Goal: Transaction & Acquisition: Purchase product/service

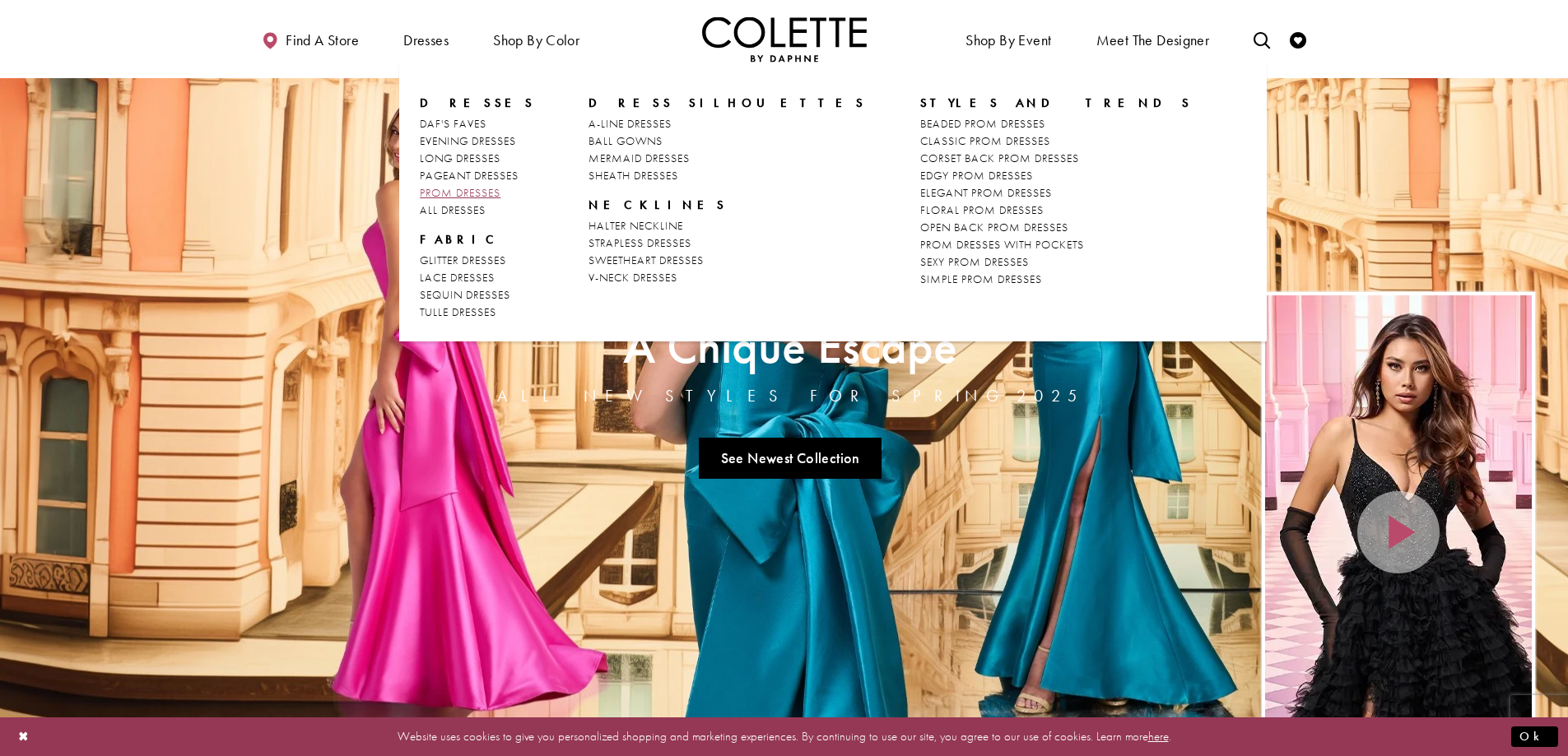
click at [460, 188] on span "PROM DRESSES" at bounding box center [460, 192] width 81 height 15
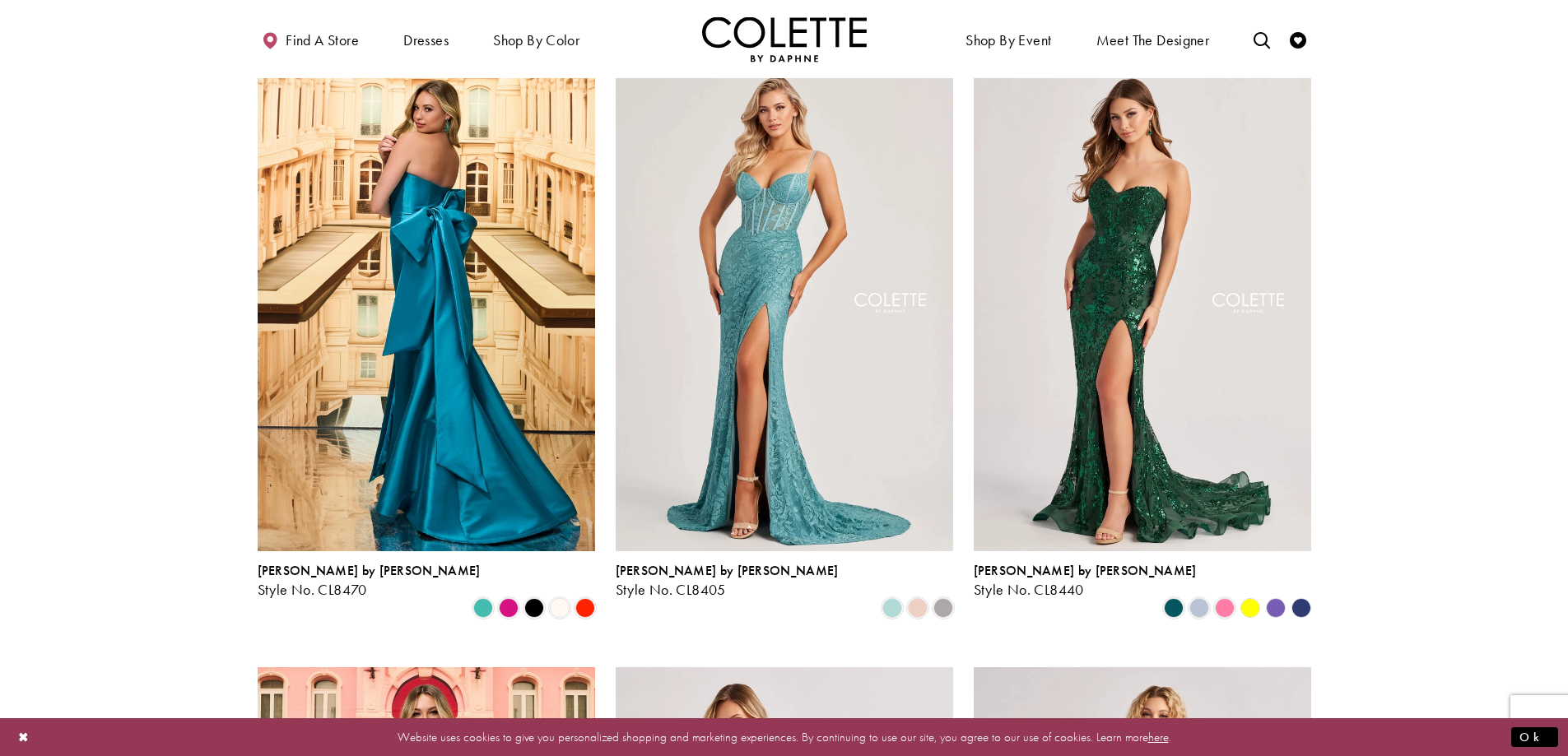
scroll to position [411, 0]
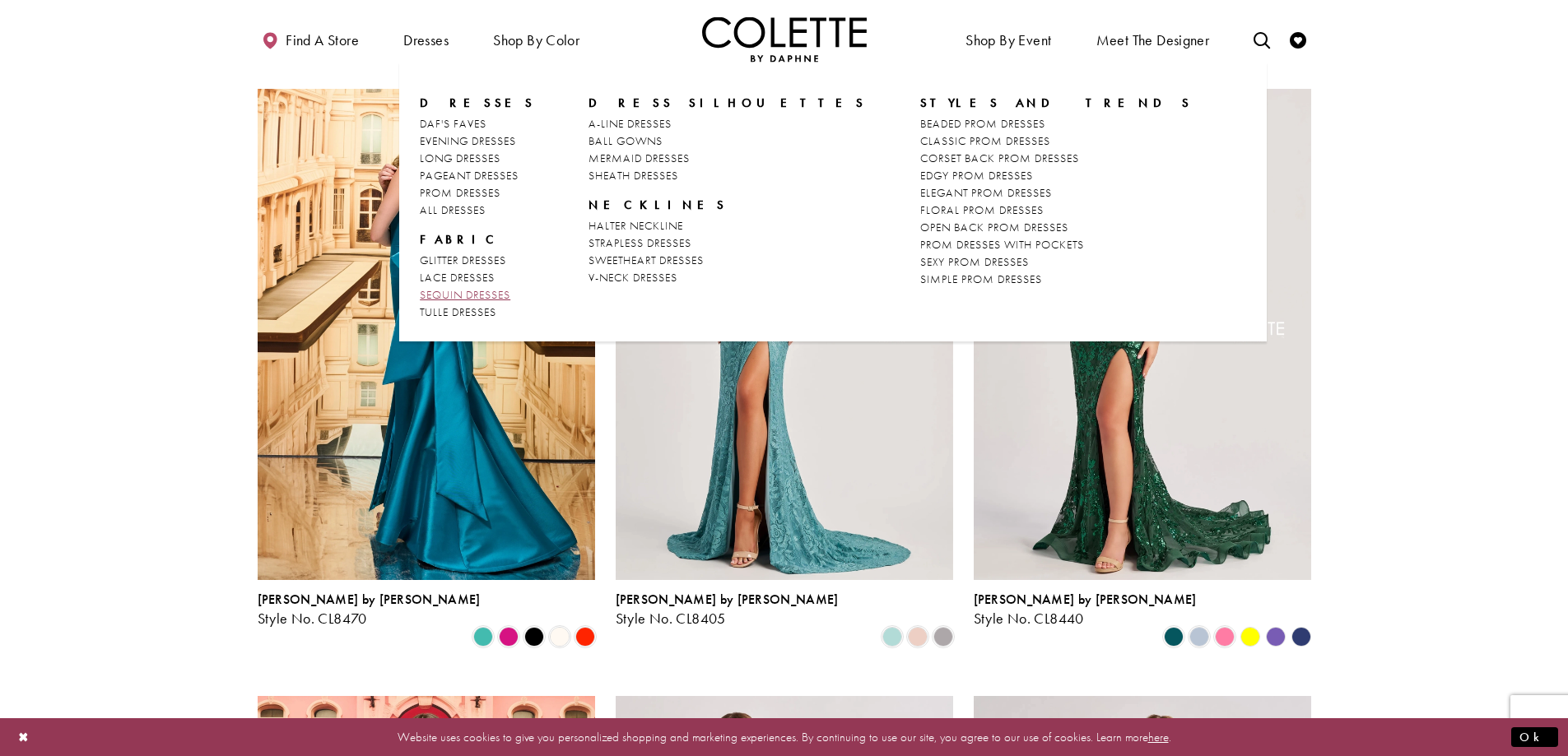
click at [448, 295] on span "SEQUIN DRESSES" at bounding box center [465, 294] width 91 height 15
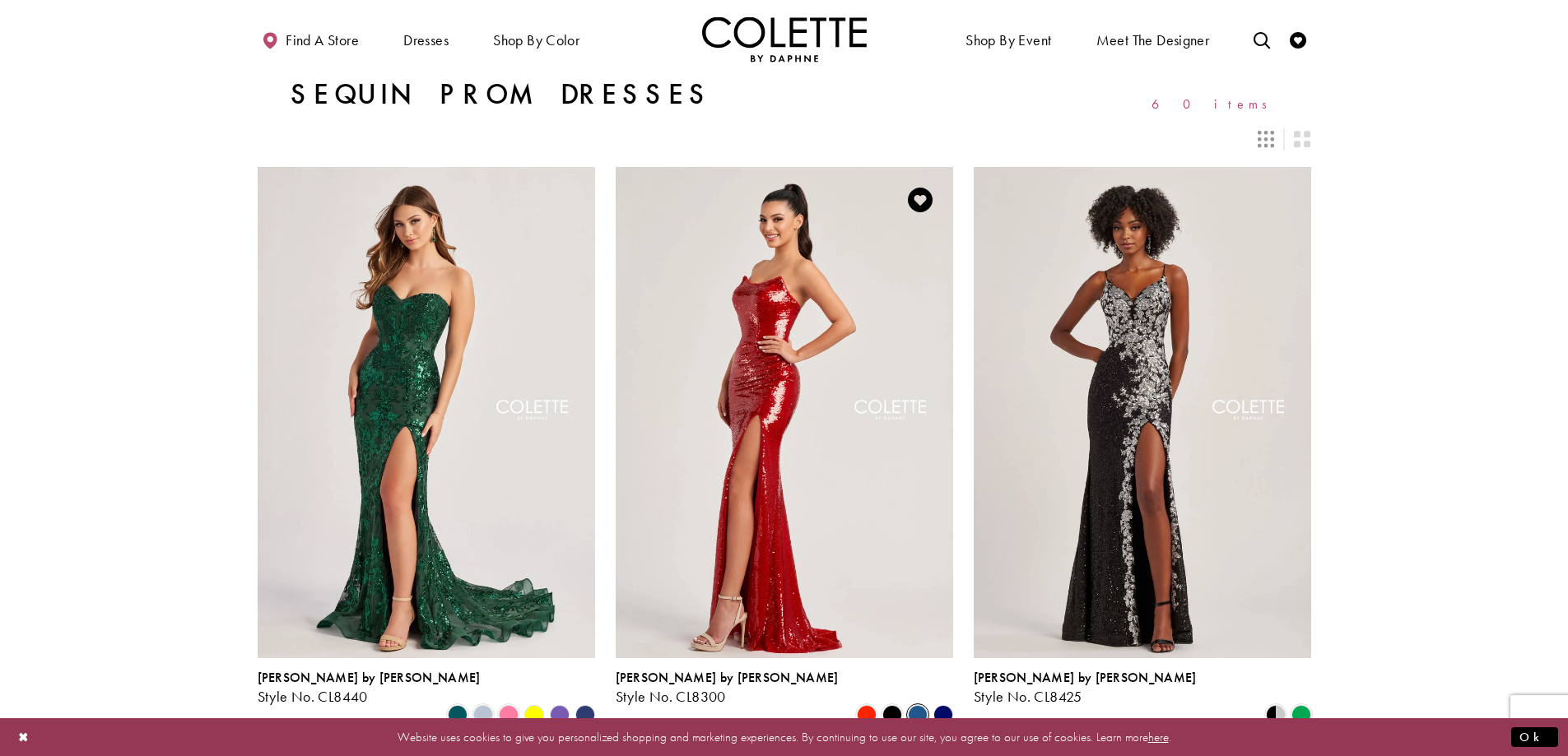
click at [916, 705] on span "Product List" at bounding box center [918, 715] width 19 height 19
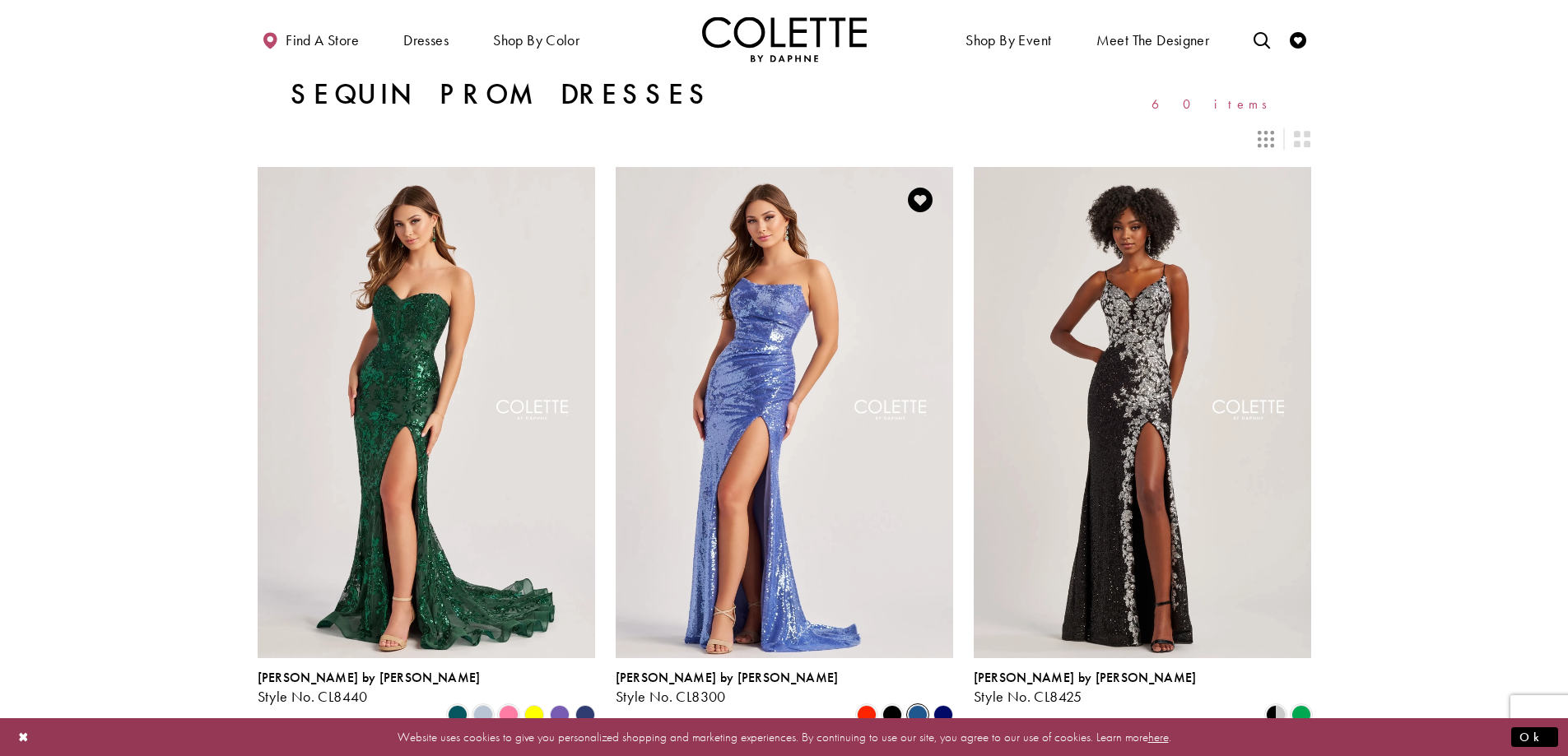
click at [951, 702] on polygon "Product List" at bounding box center [943, 715] width 25 height 25
click at [938, 702] on polygon "Product List" at bounding box center [943, 715] width 25 height 25
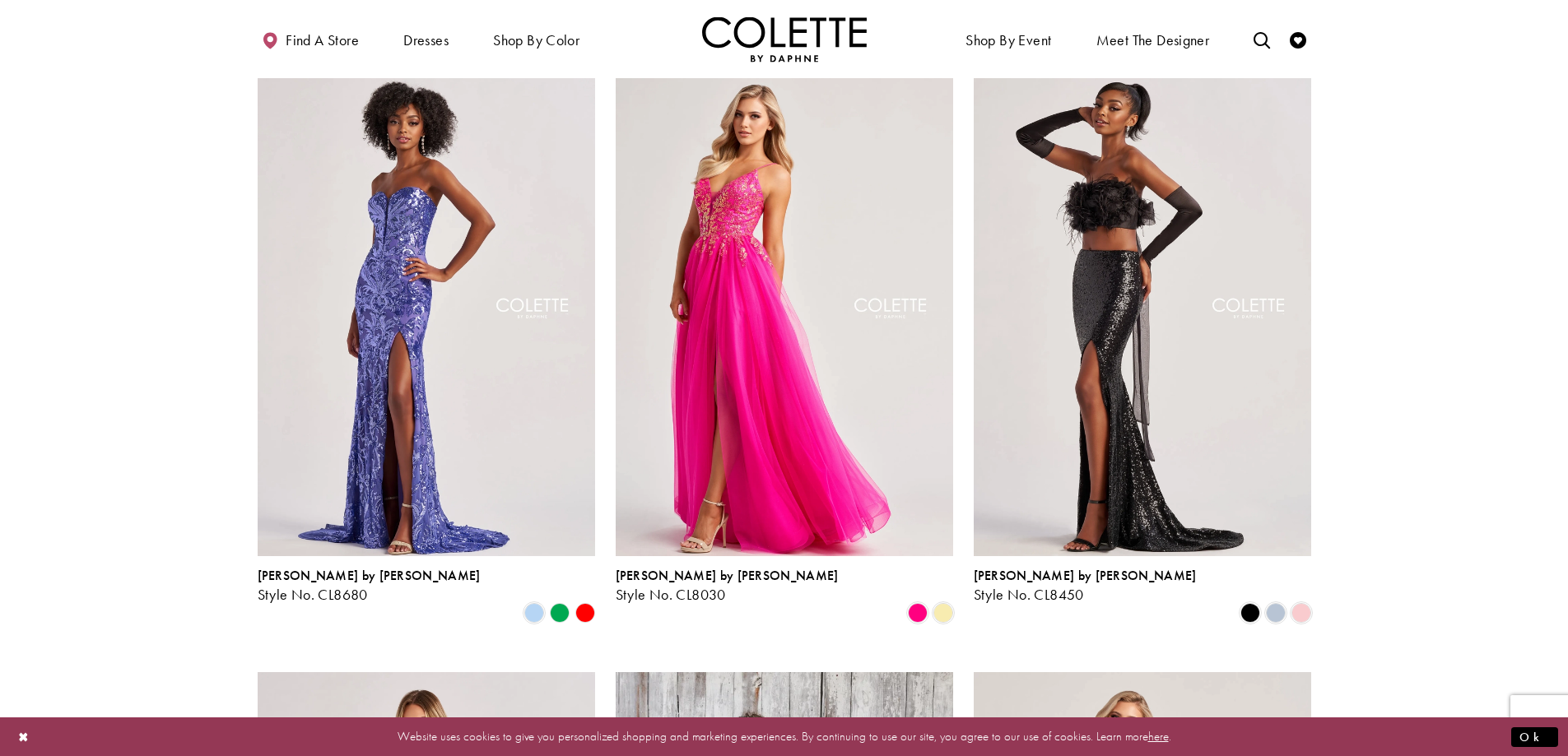
scroll to position [1317, 0]
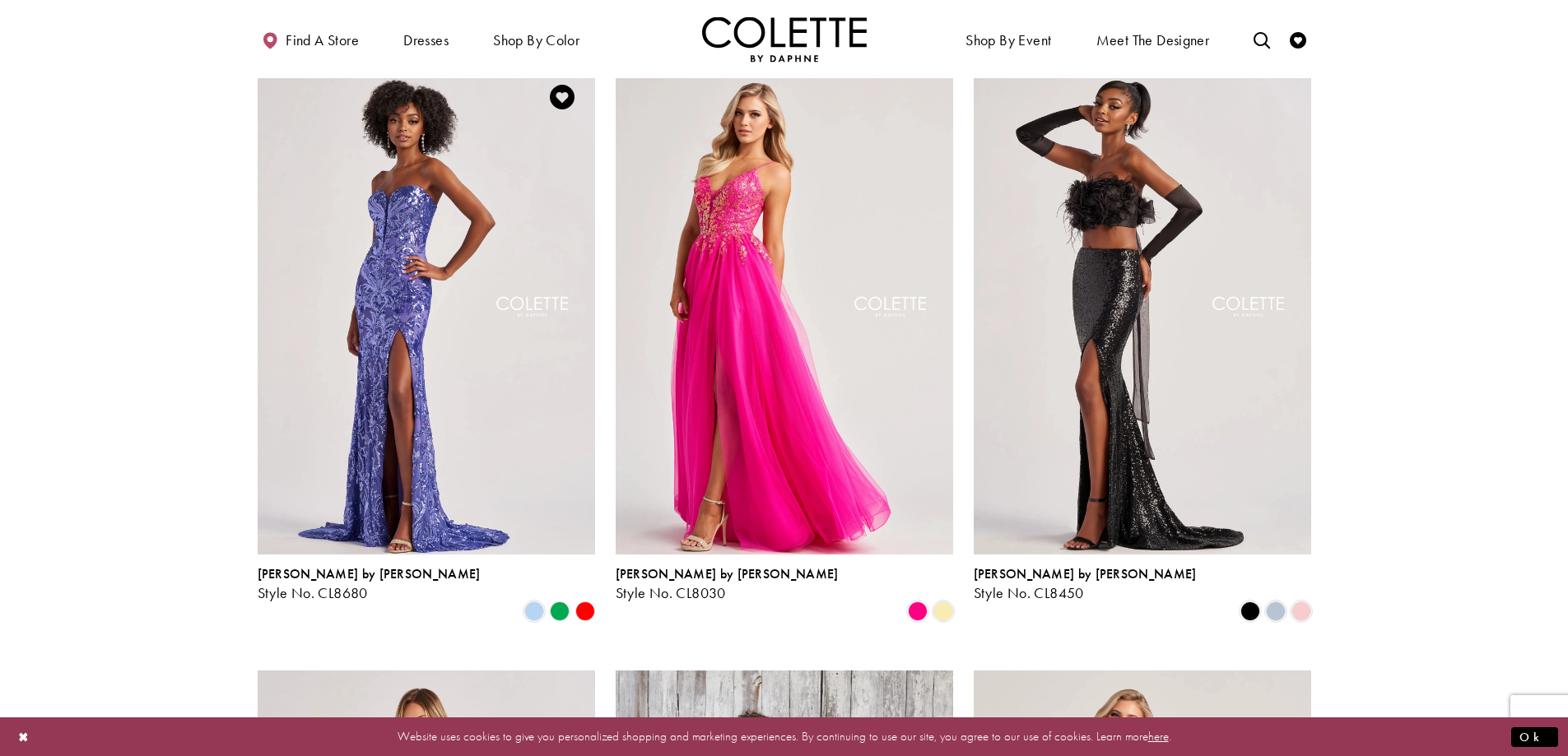
click at [558, 599] on polygon "Product List" at bounding box center [559, 612] width 25 height 25
click at [559, 599] on polygon "Product List" at bounding box center [559, 612] width 25 height 25
click at [580, 599] on polygon "Product List" at bounding box center [585, 612] width 25 height 25
click at [586, 599] on polygon "Product List" at bounding box center [585, 612] width 25 height 25
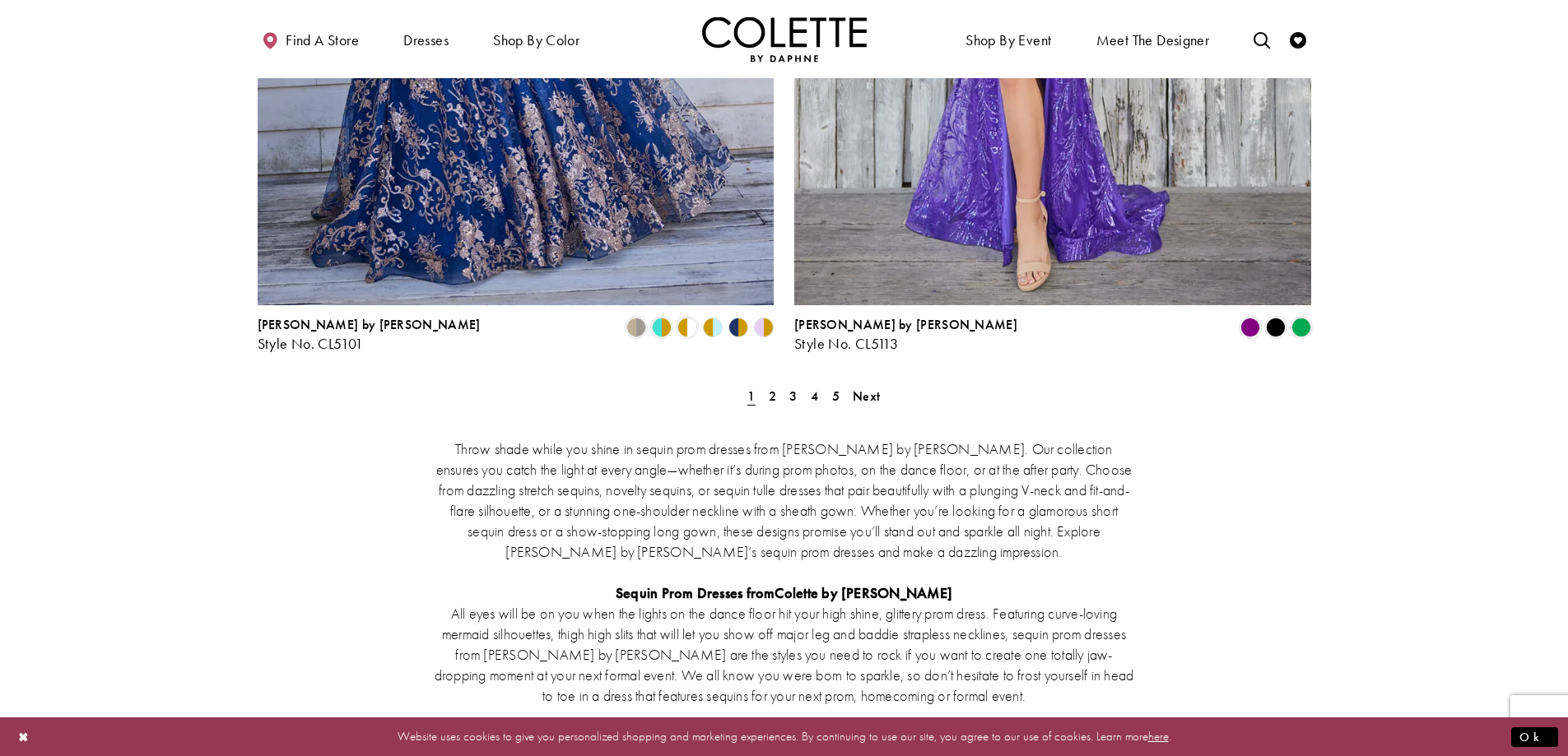
scroll to position [3044, 0]
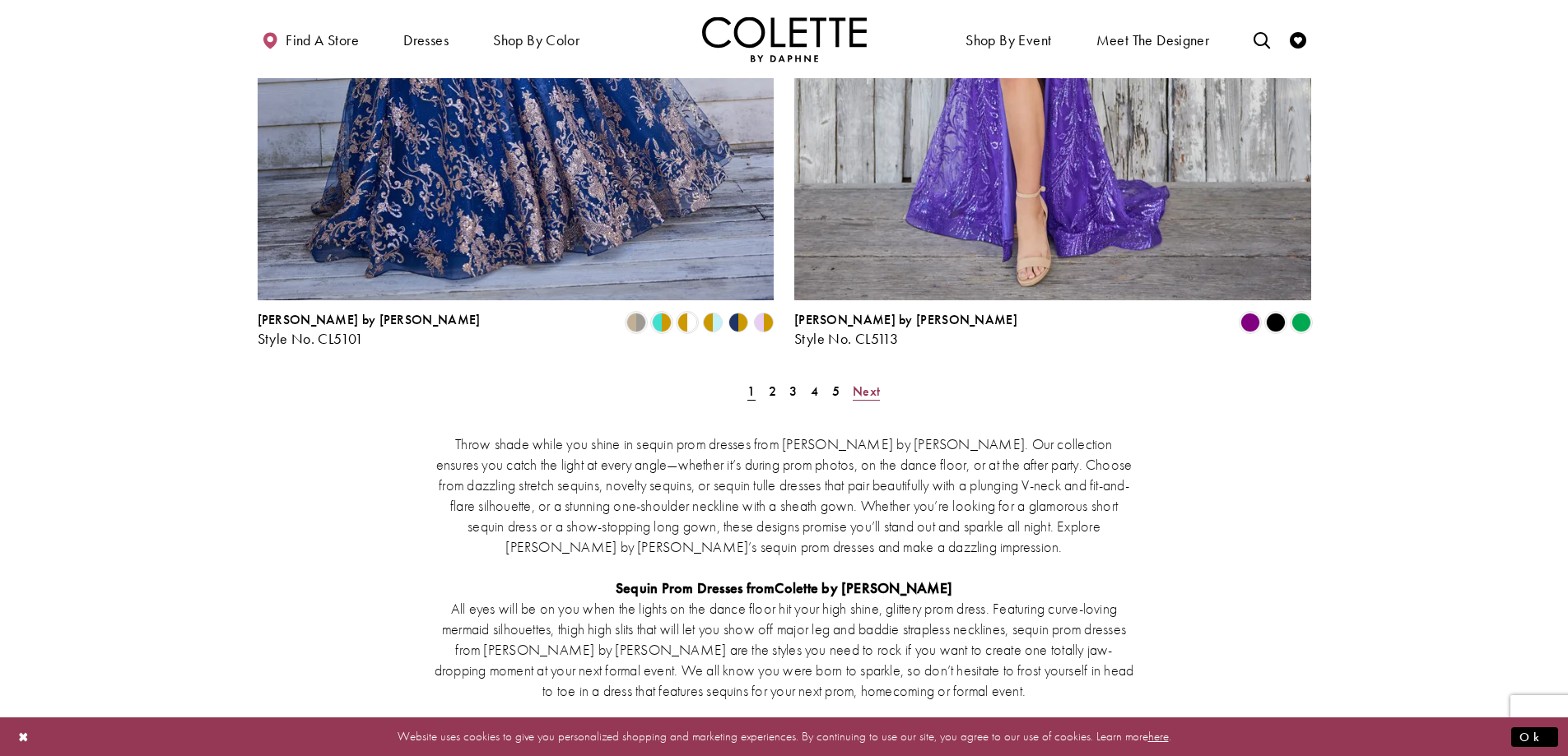
click at [862, 383] on span "Next" at bounding box center [866, 392] width 27 height 18
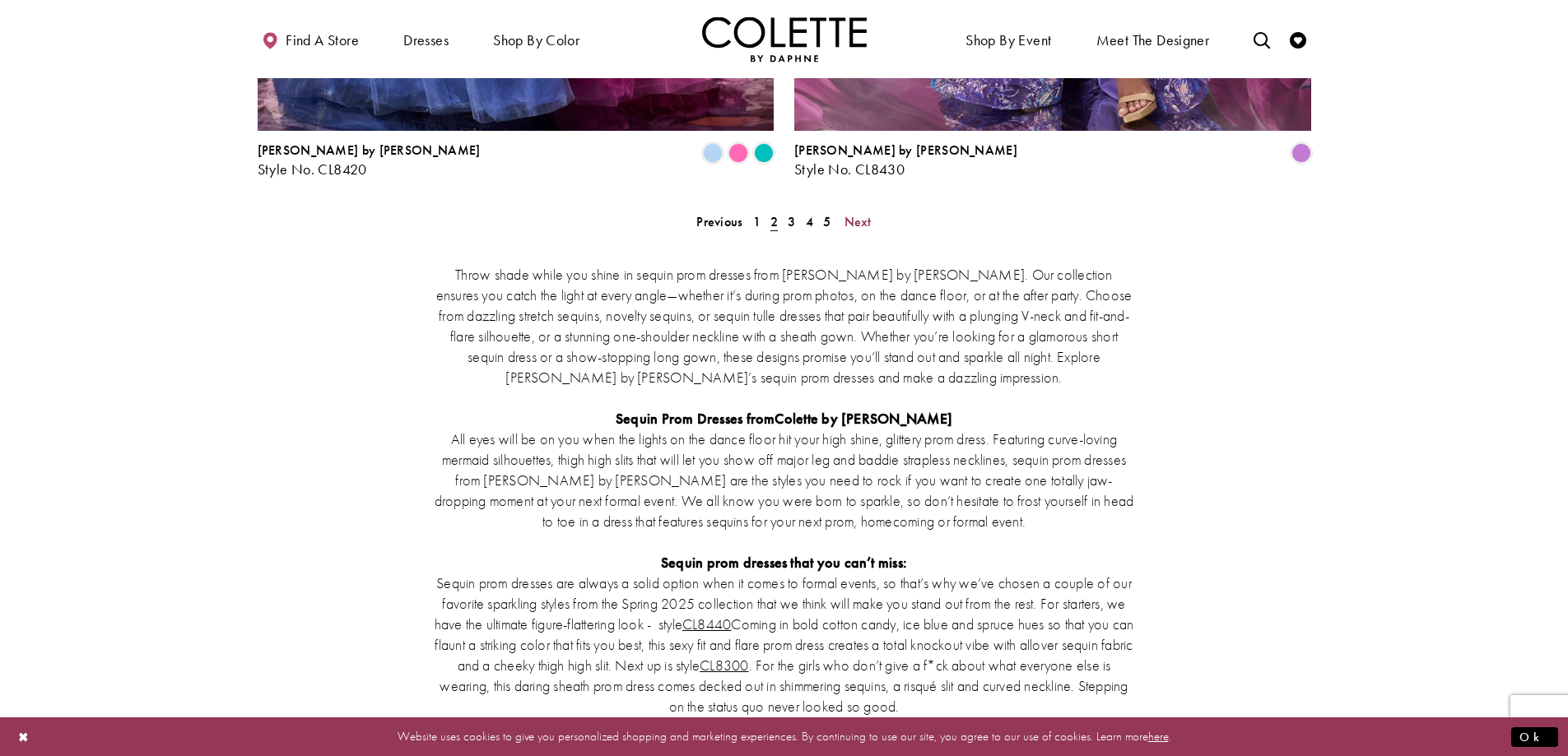
scroll to position [3216, 0]
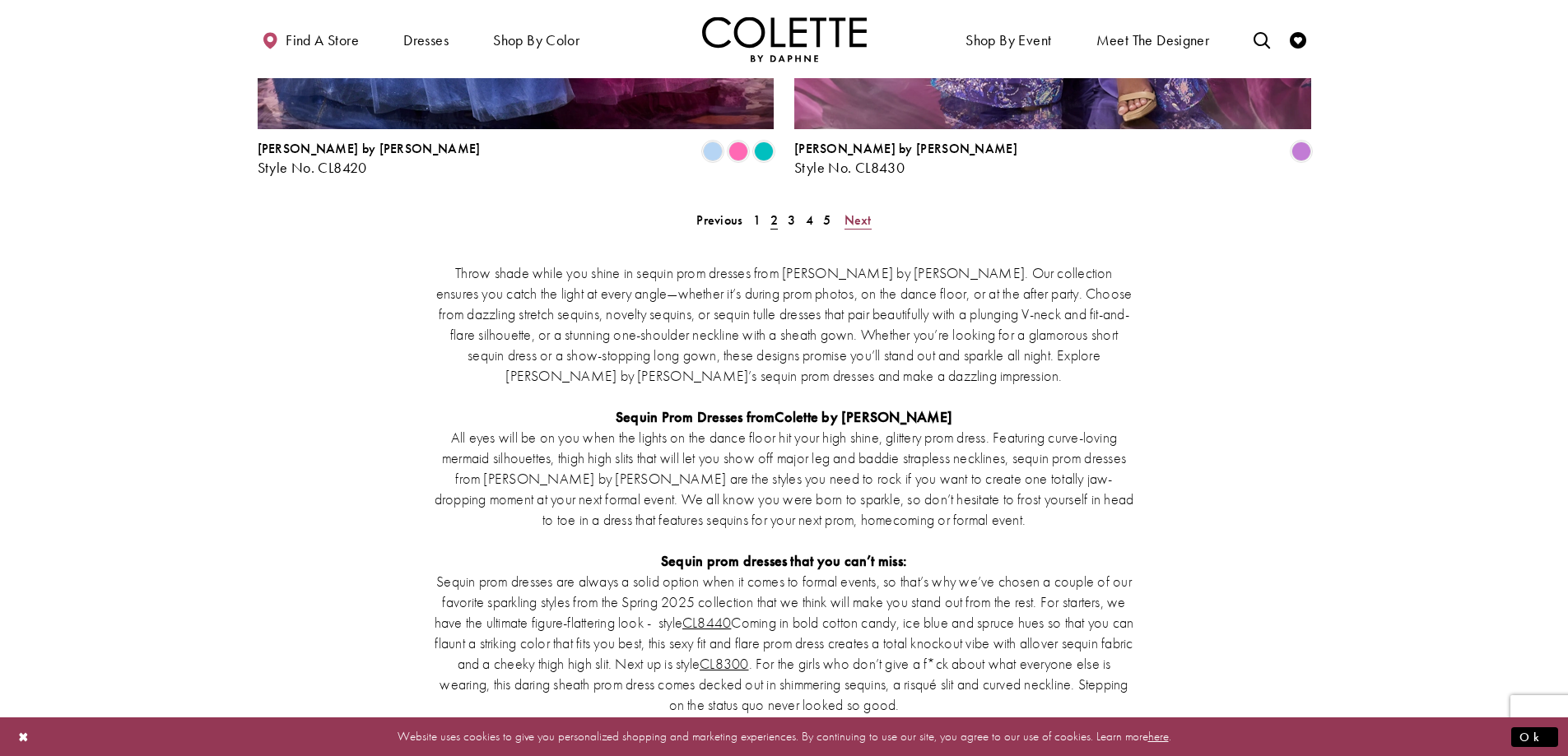
click at [848, 211] on span "Next" at bounding box center [859, 220] width 27 height 18
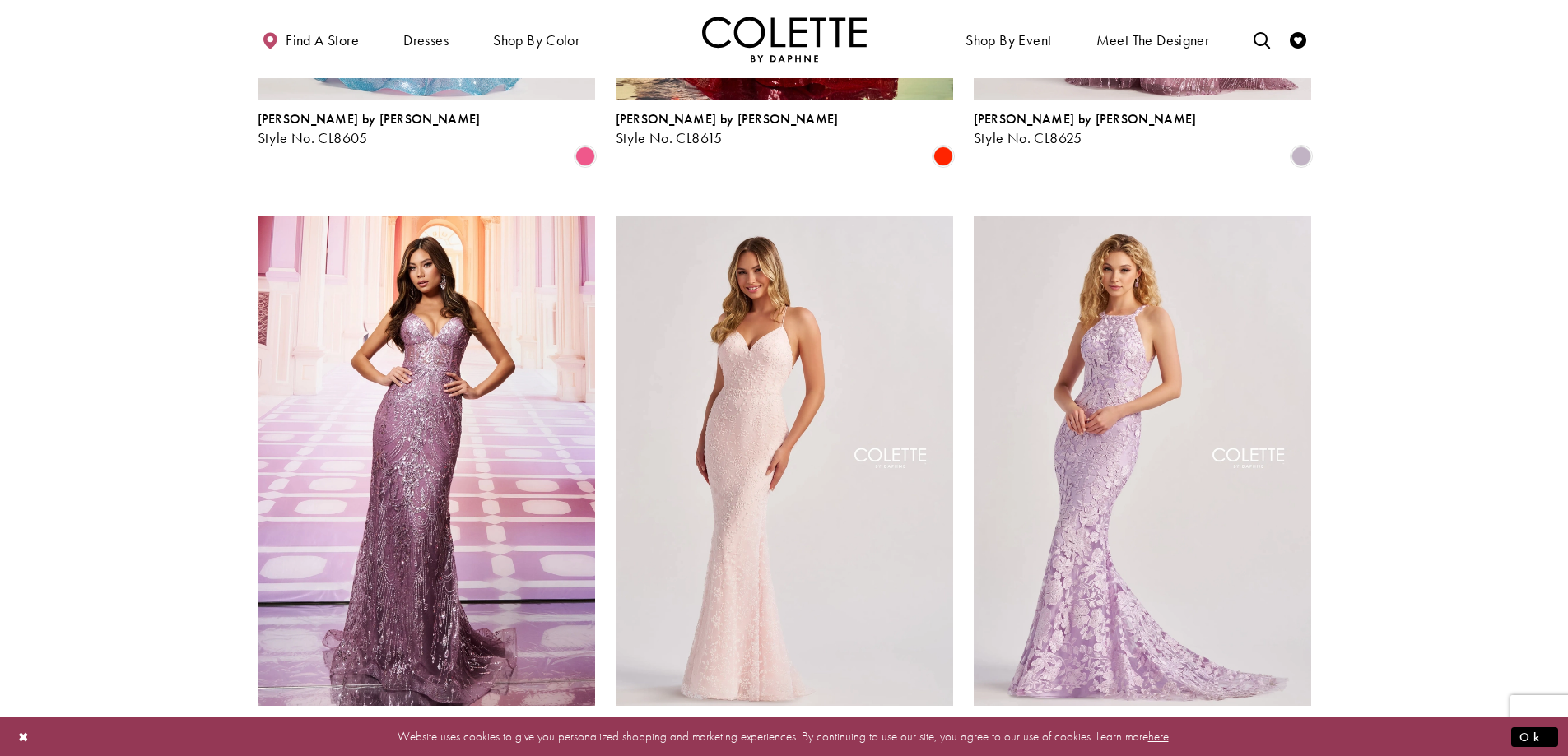
scroll to position [1241, 0]
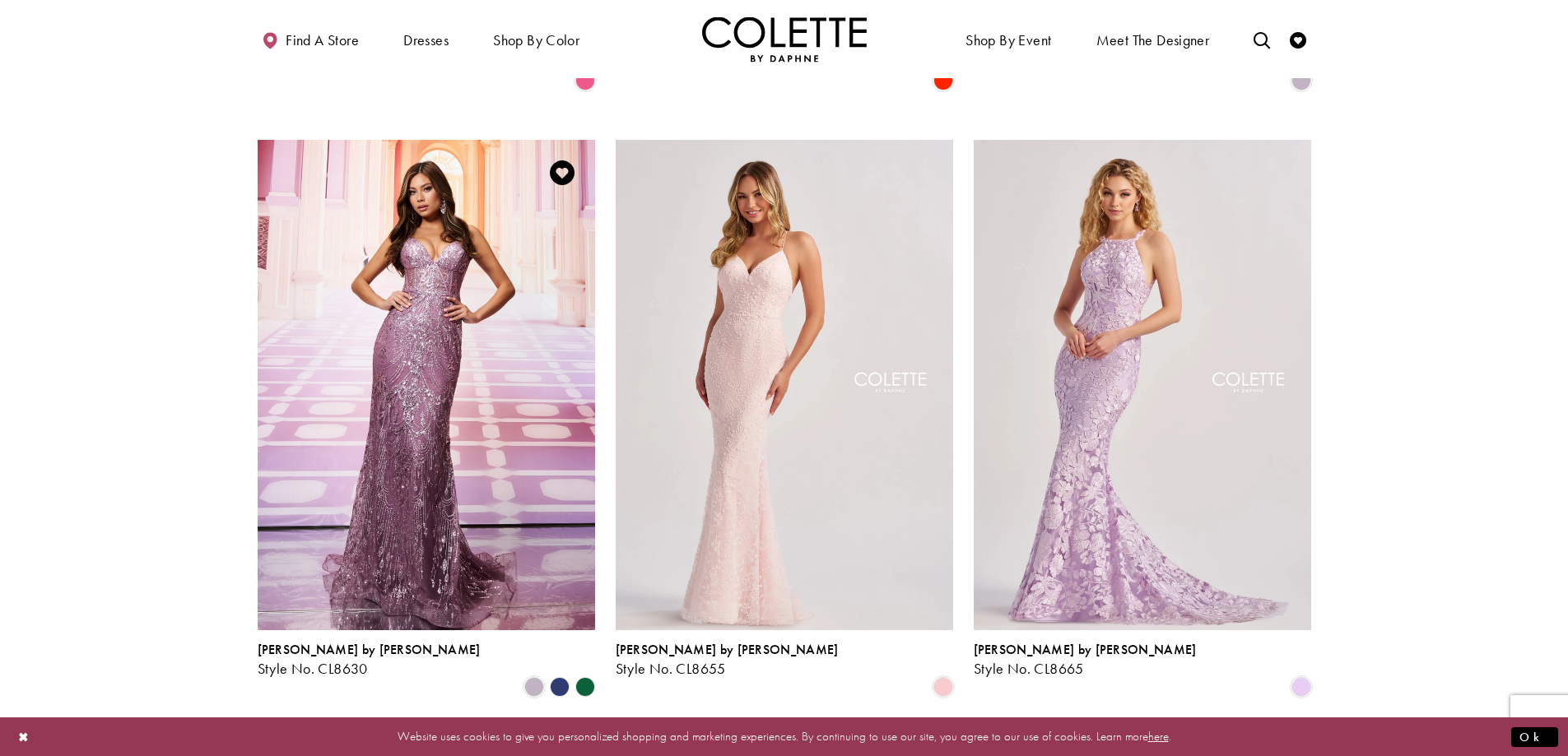
click at [555, 675] on polygon "Product List" at bounding box center [559, 688] width 25 height 25
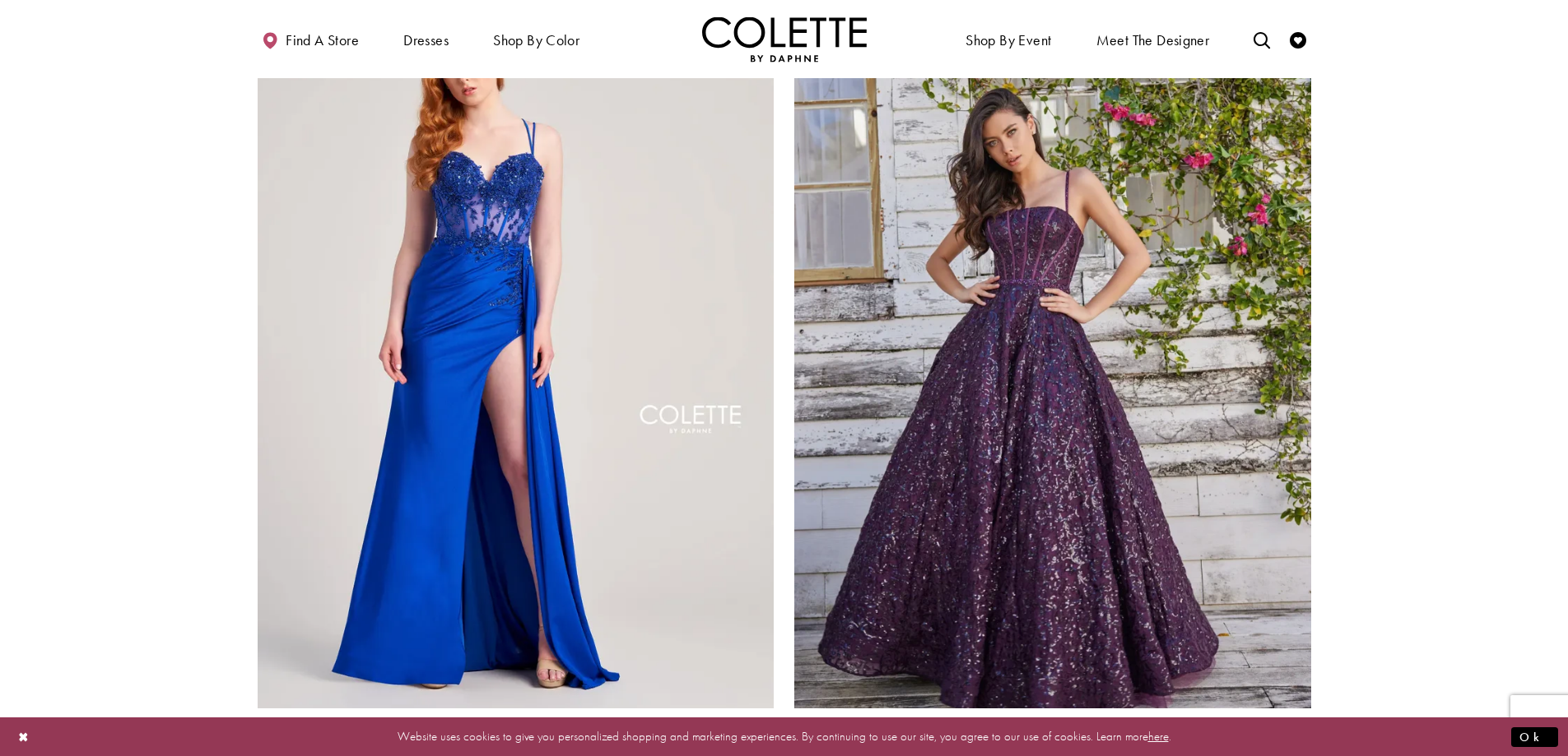
scroll to position [2722, 0]
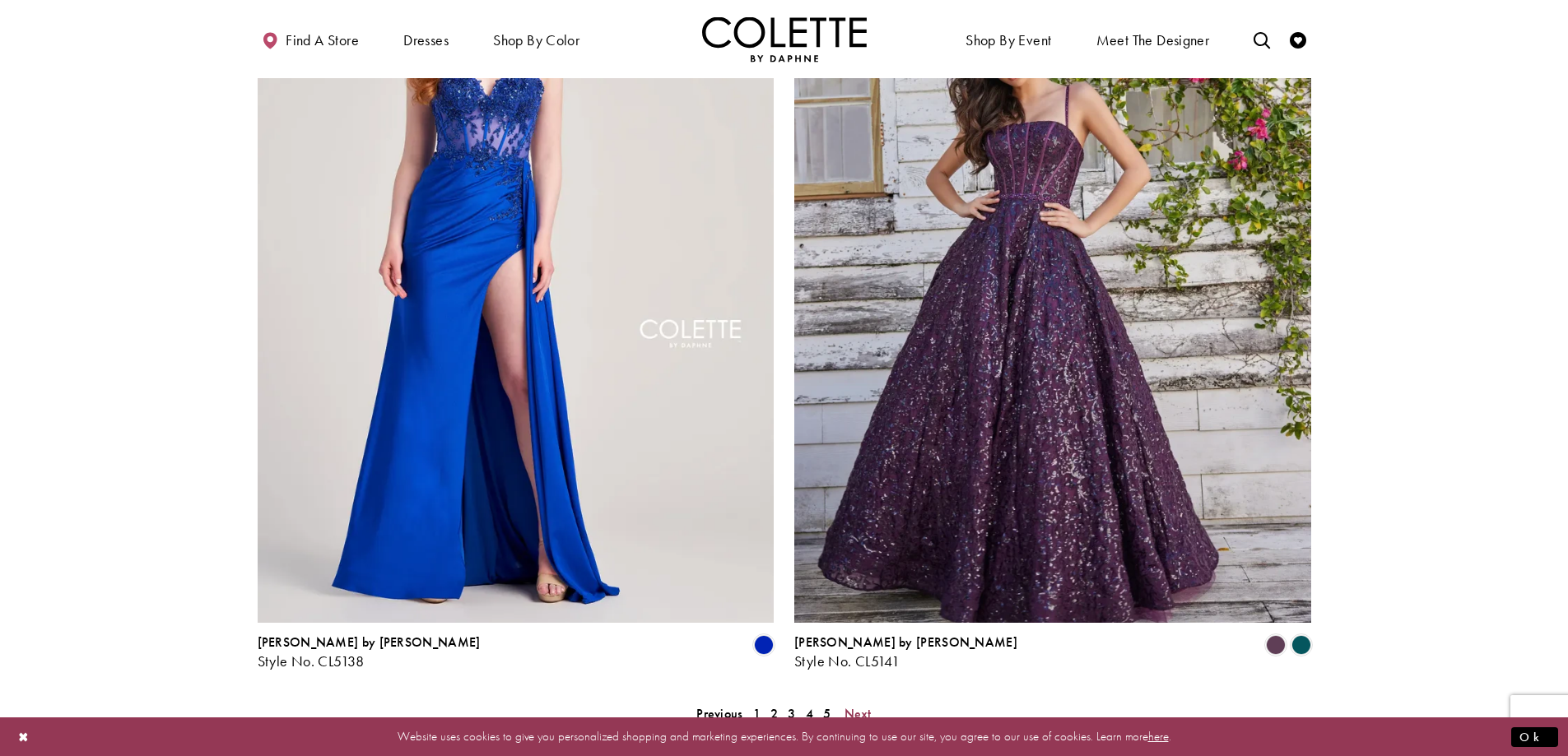
click at [861, 705] on span "Next" at bounding box center [859, 714] width 27 height 18
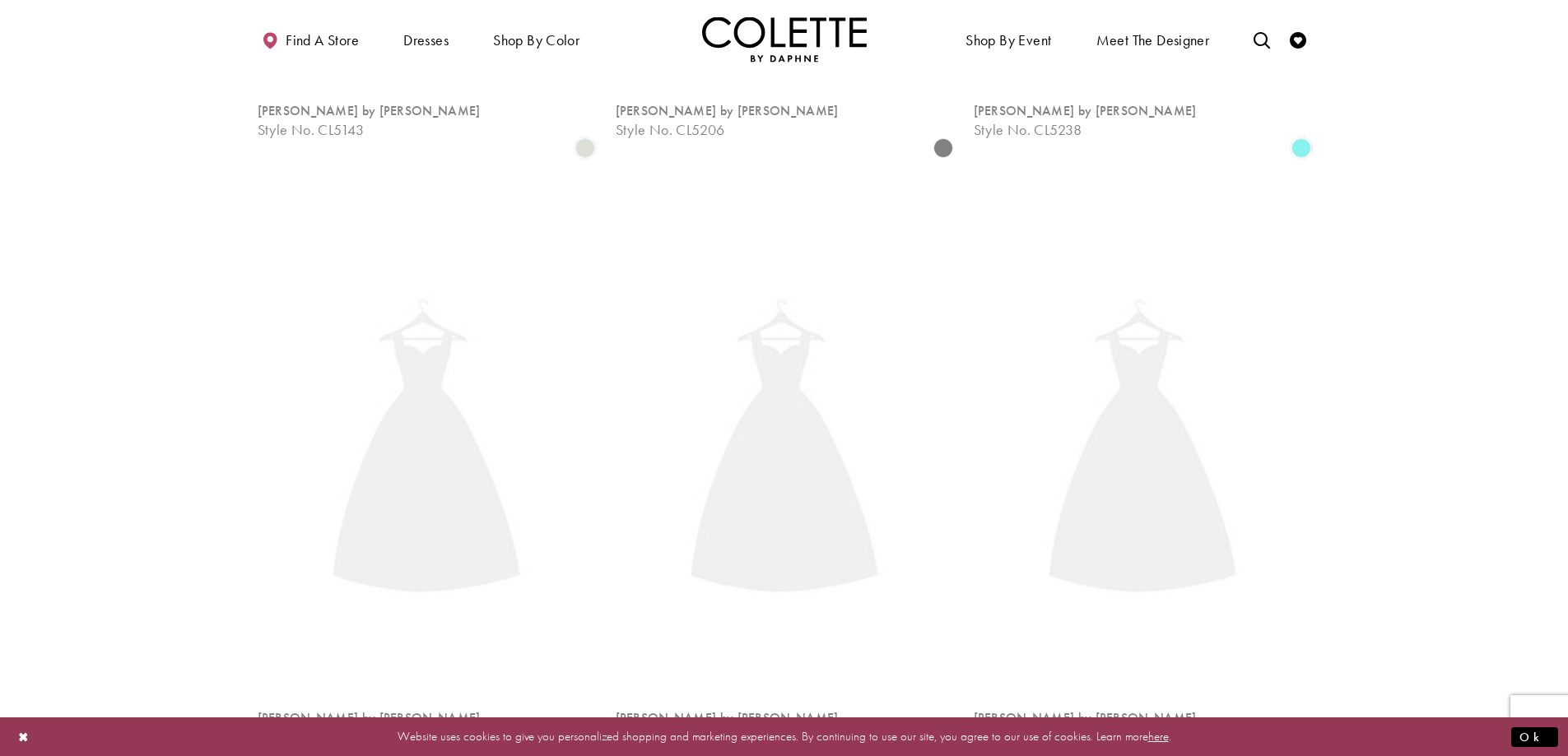
scroll to position [89, 0]
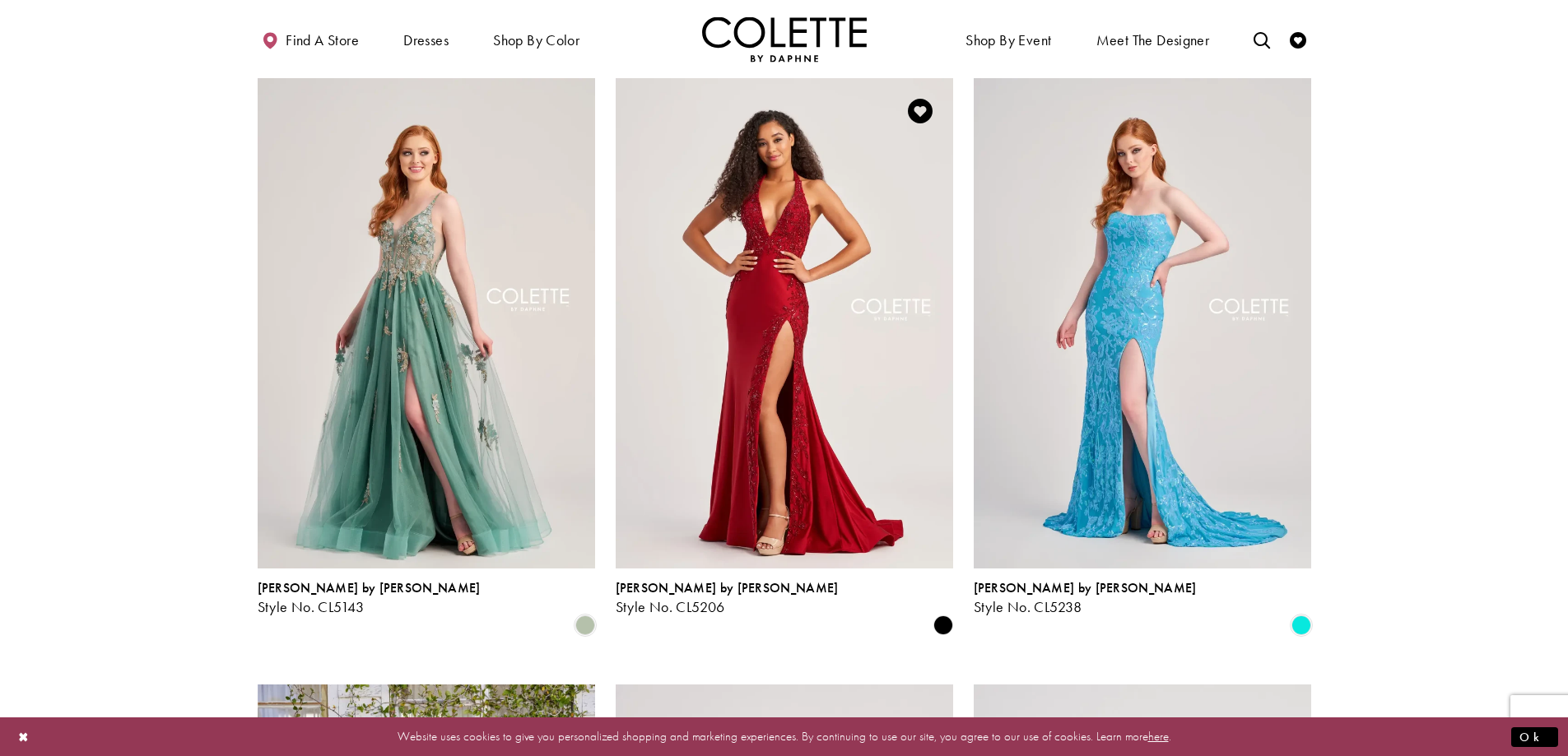
click at [942, 613] on polygon "Product List" at bounding box center [943, 625] width 25 height 25
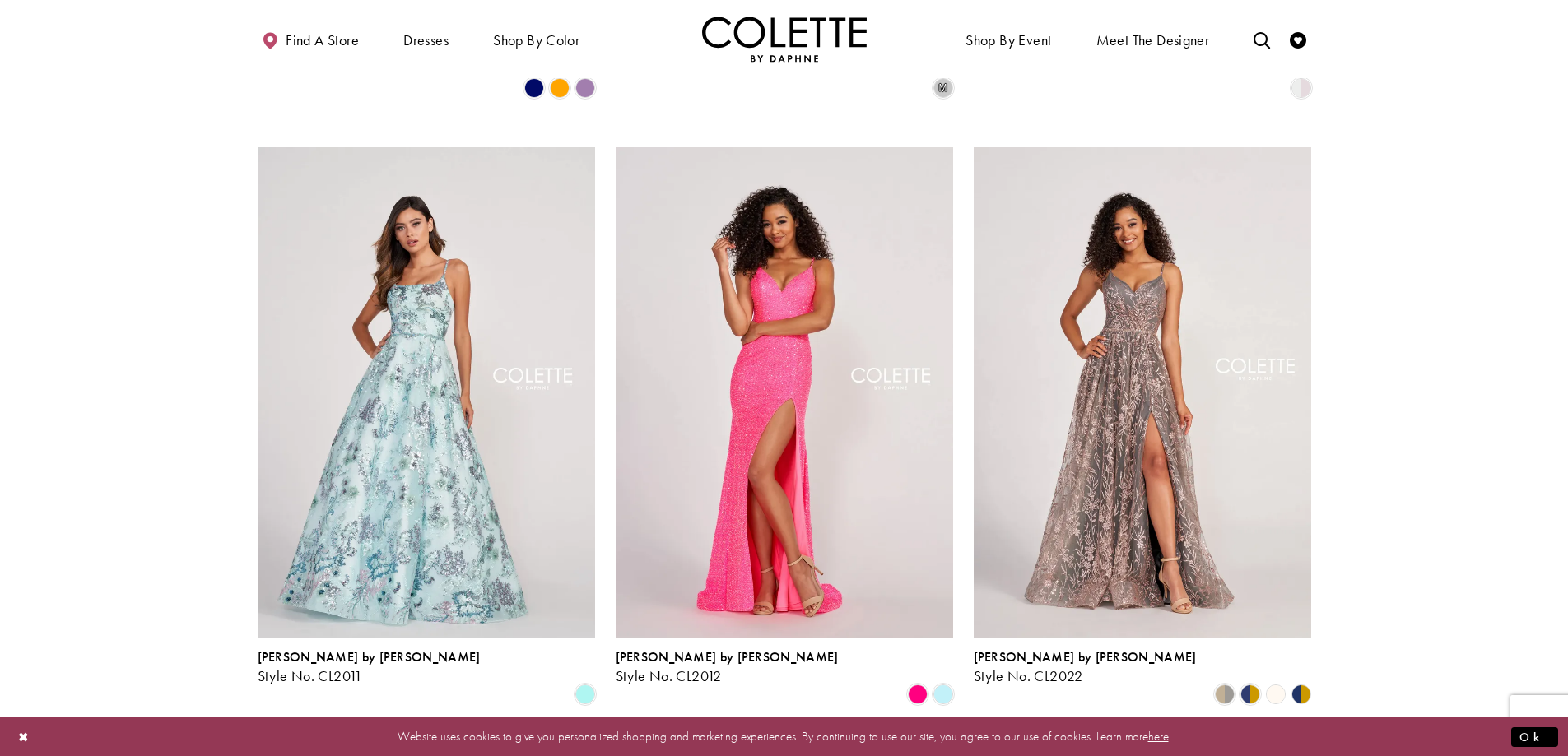
scroll to position [1241, 0]
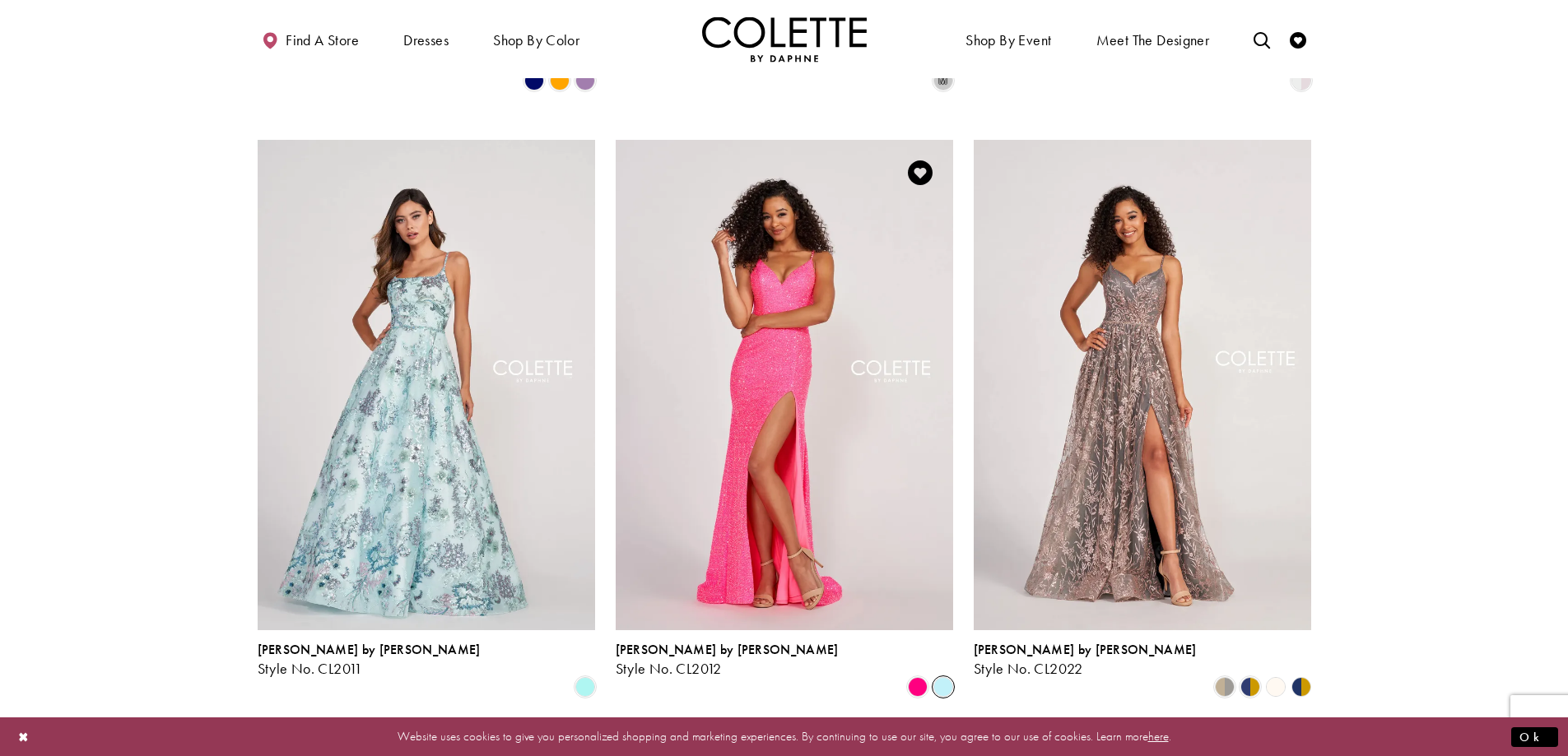
click at [942, 677] on span "Product List" at bounding box center [943, 687] width 19 height 19
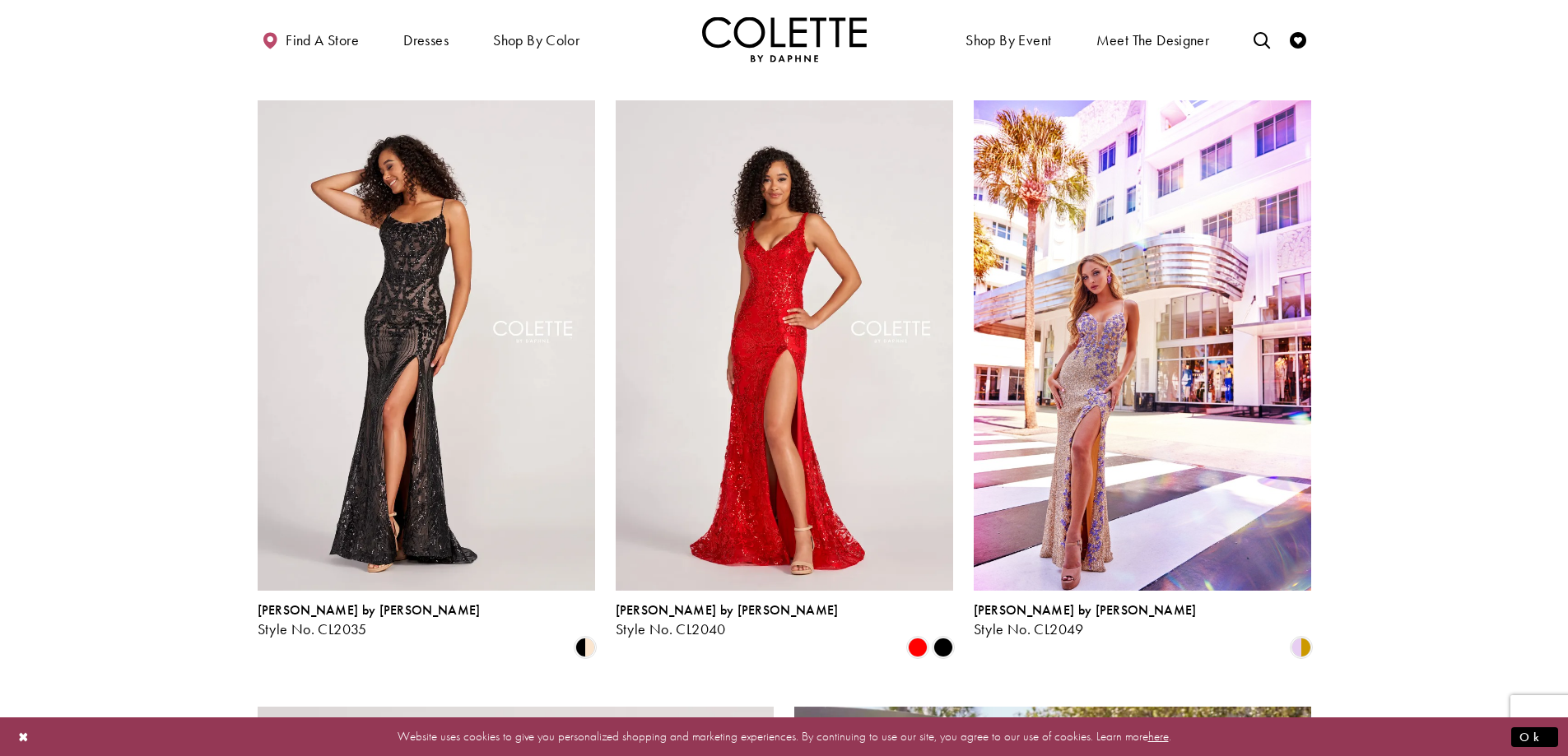
scroll to position [1900, 0]
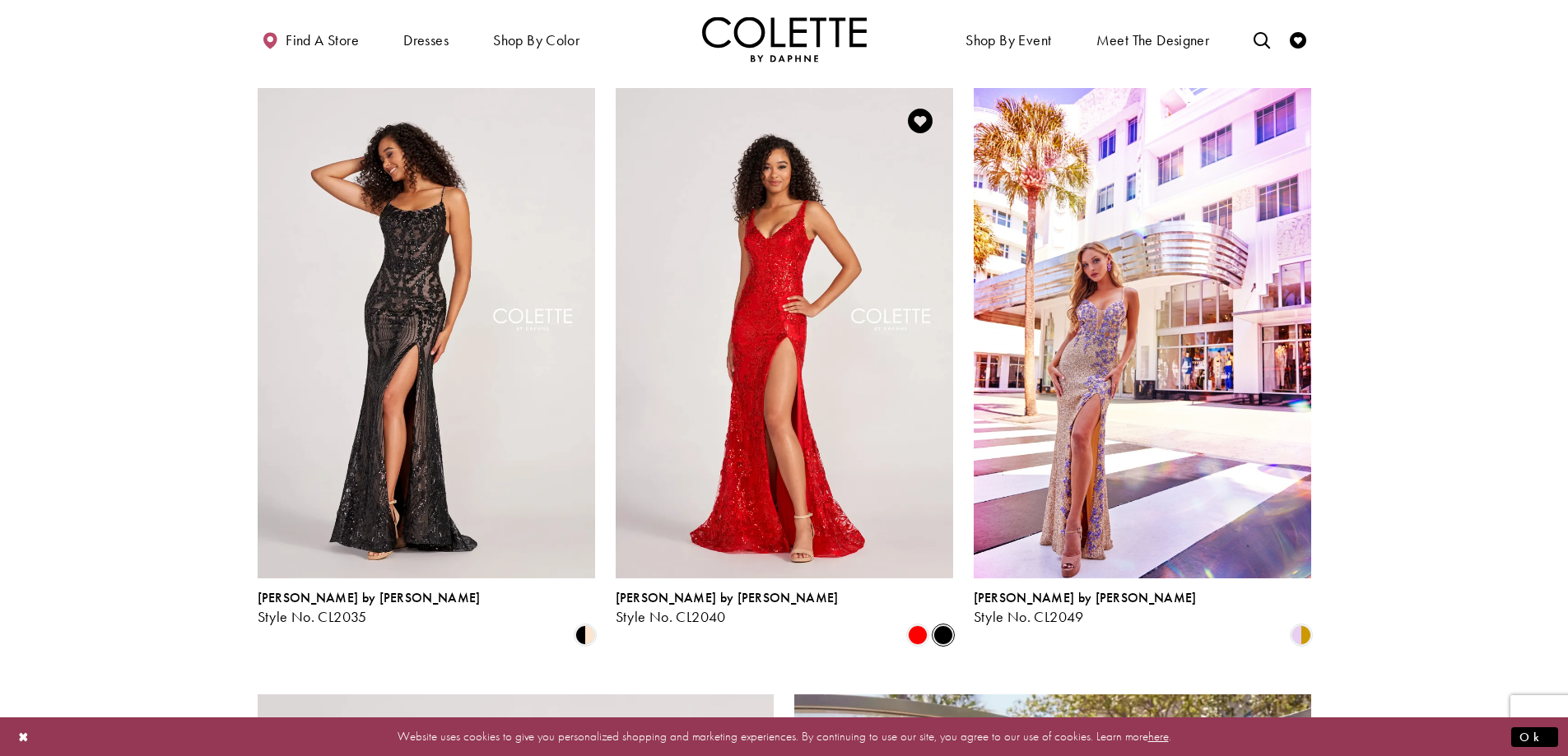
click at [936, 625] on span "Product List" at bounding box center [943, 635] width 19 height 19
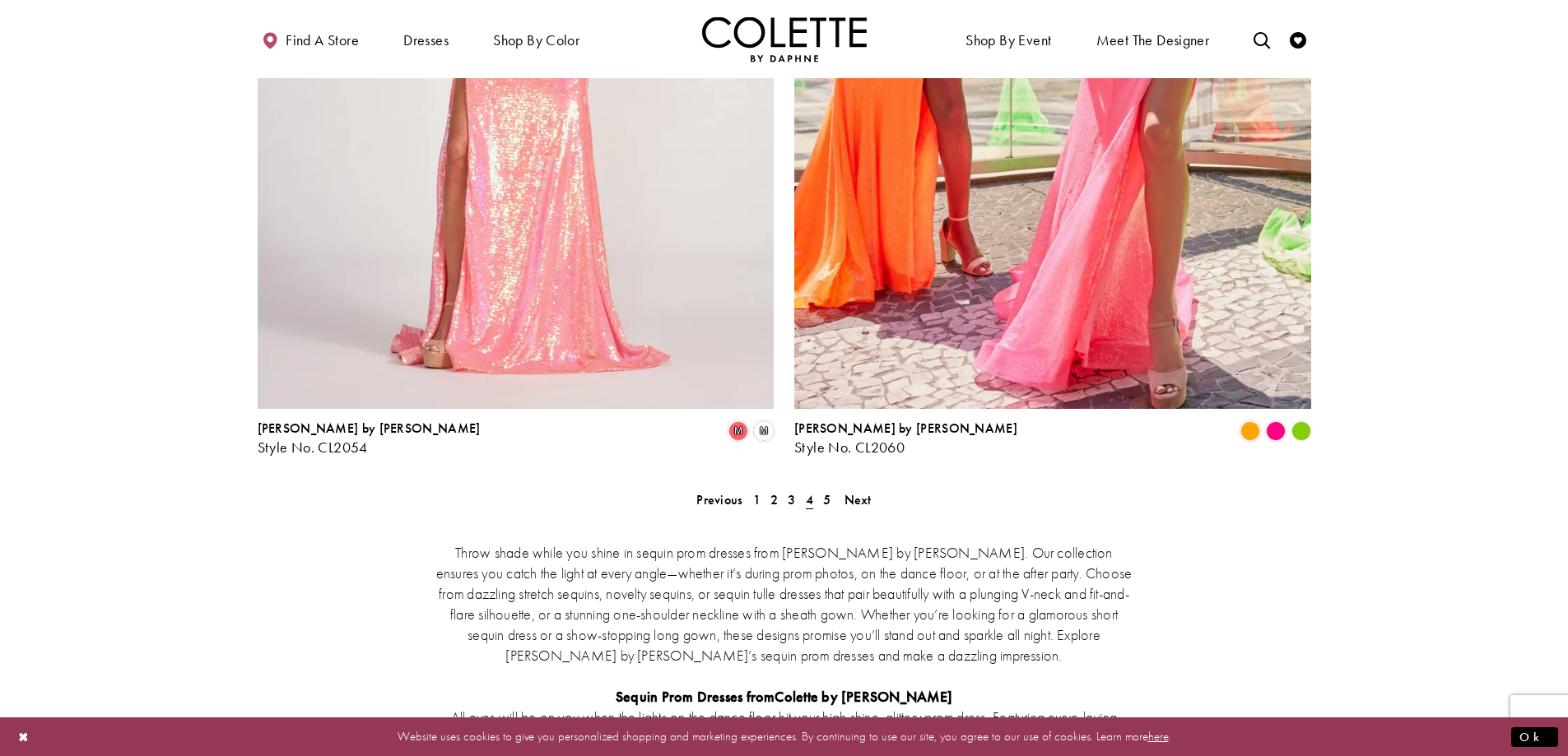
scroll to position [2969, 0]
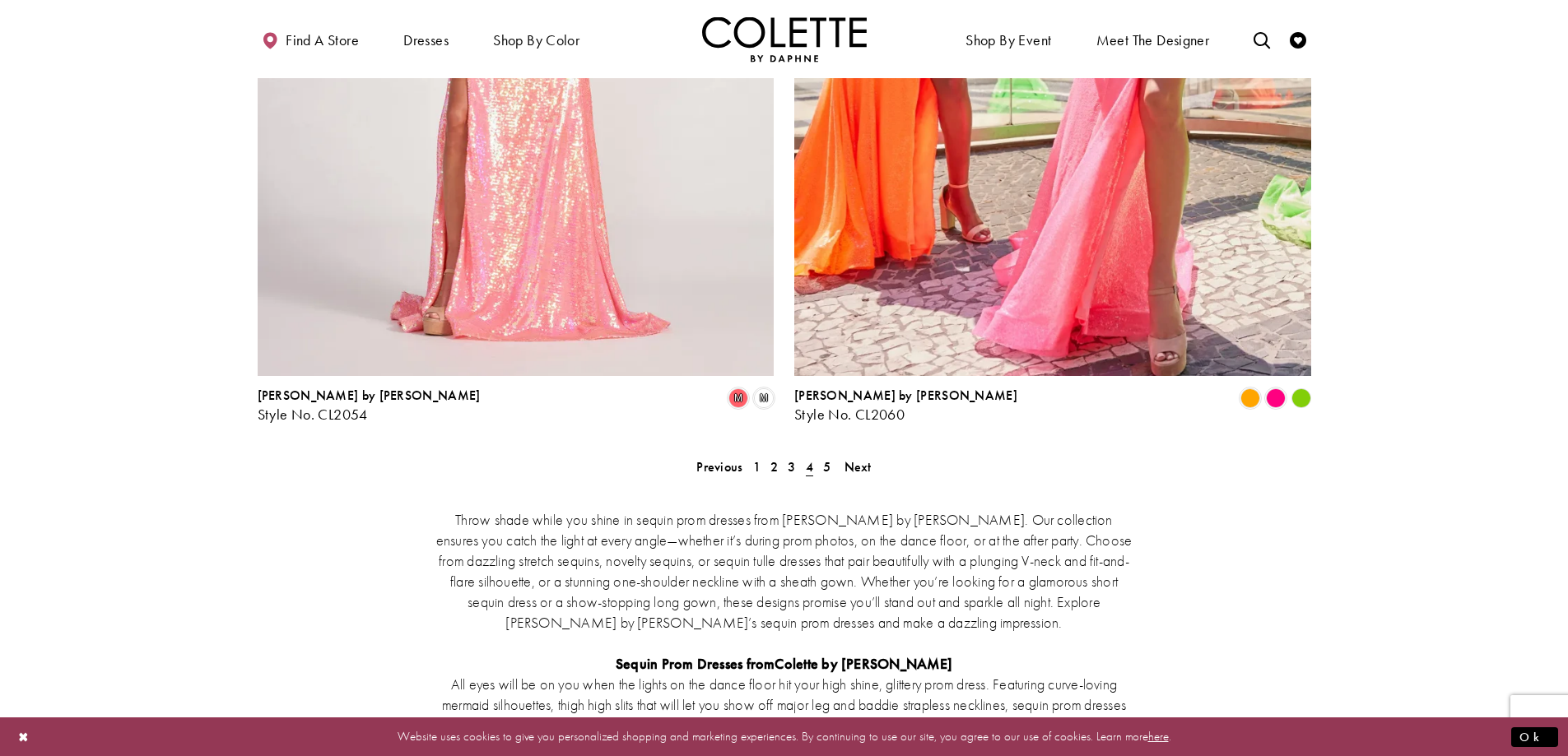
click at [1296, 386] on polygon "Product List" at bounding box center [1301, 398] width 25 height 25
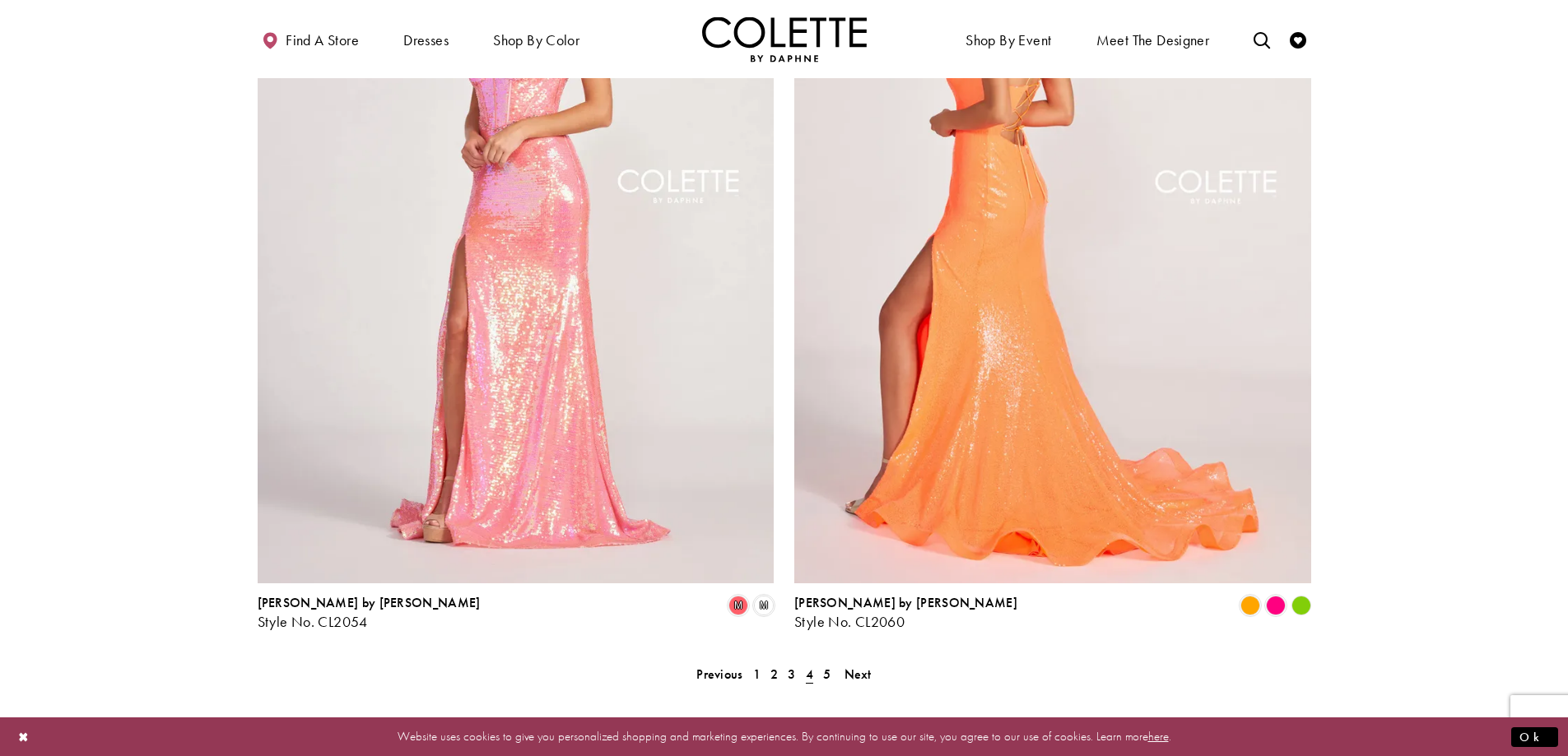
scroll to position [2722, 0]
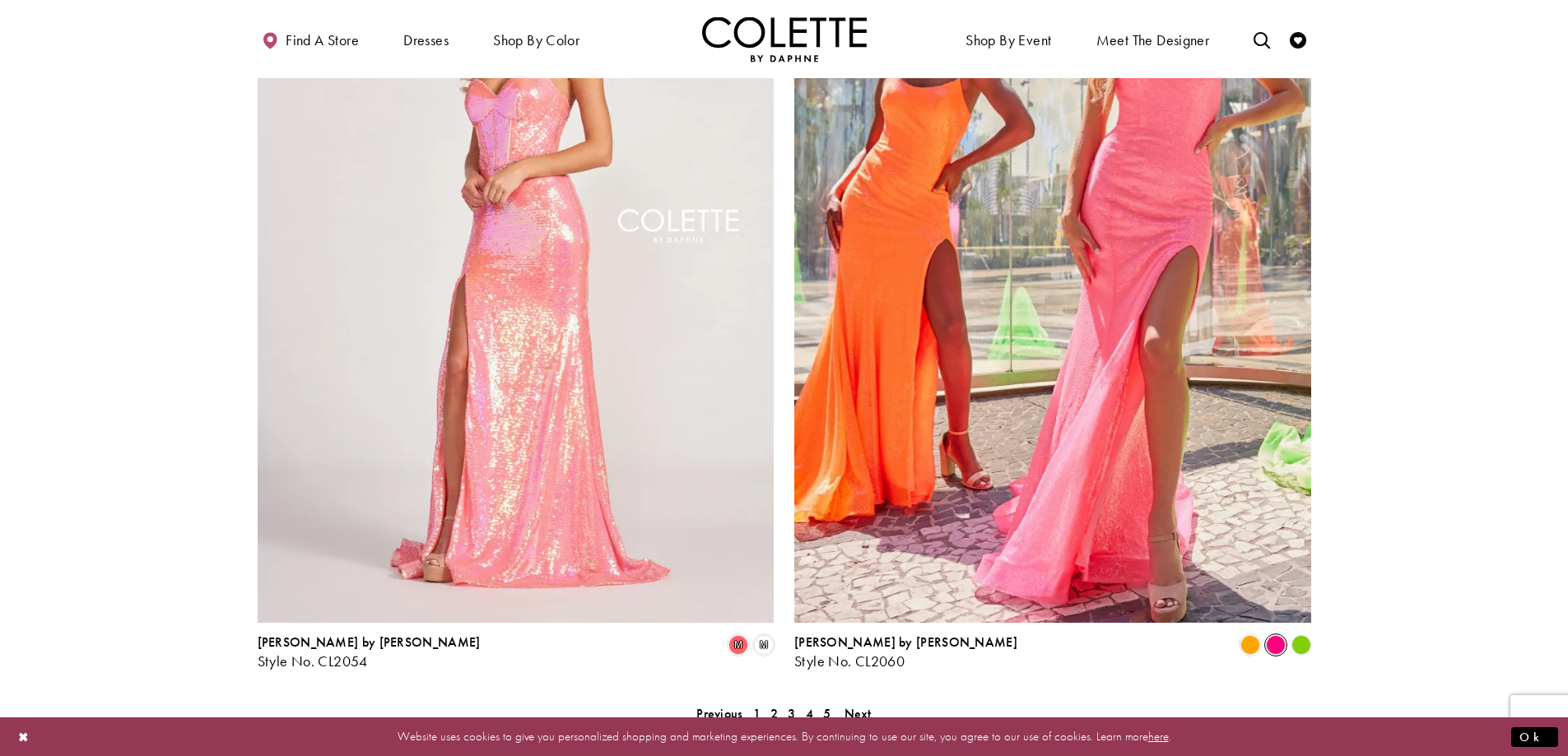
click at [1275, 635] on span "Product List" at bounding box center [1276, 645] width 19 height 19
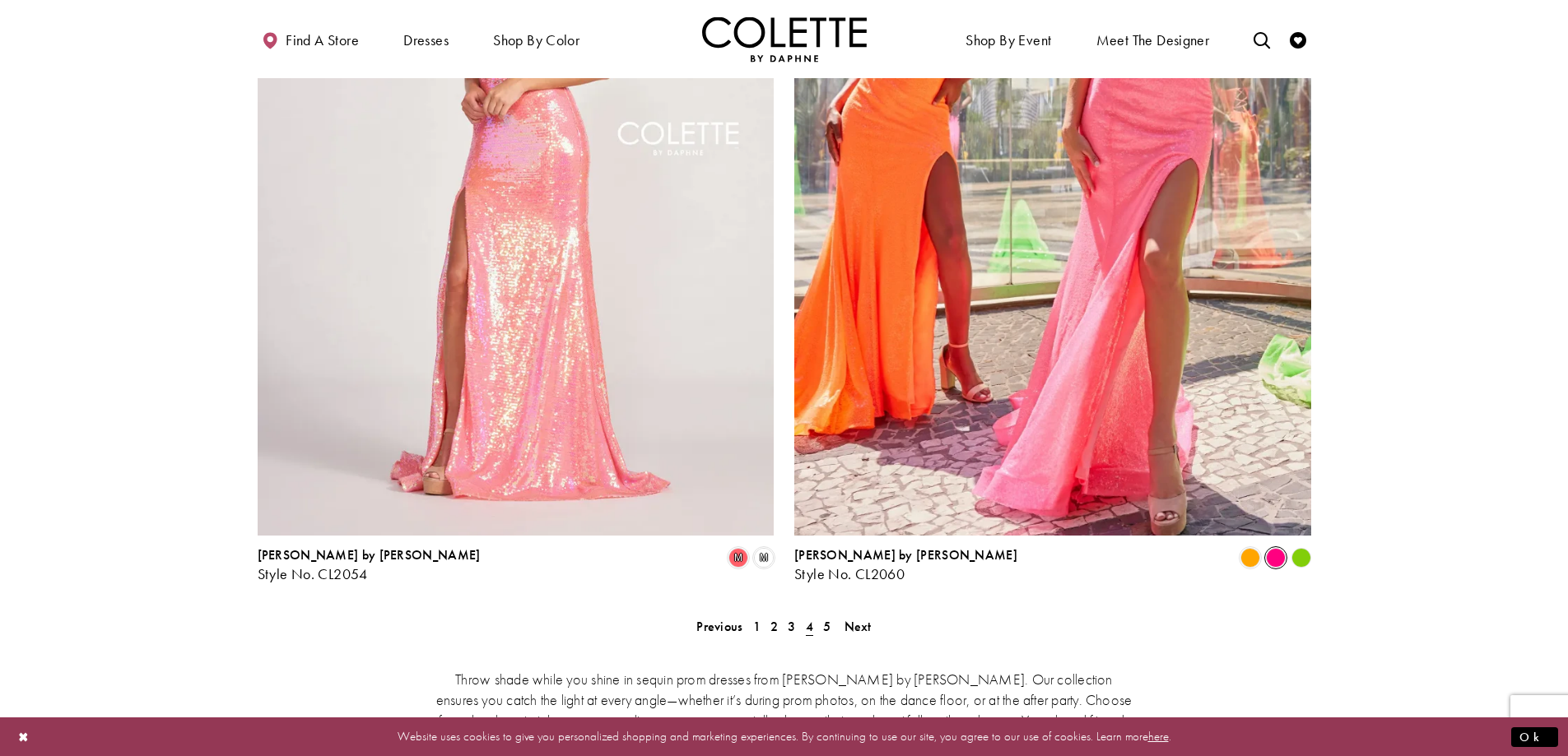
scroll to position [3051, 0]
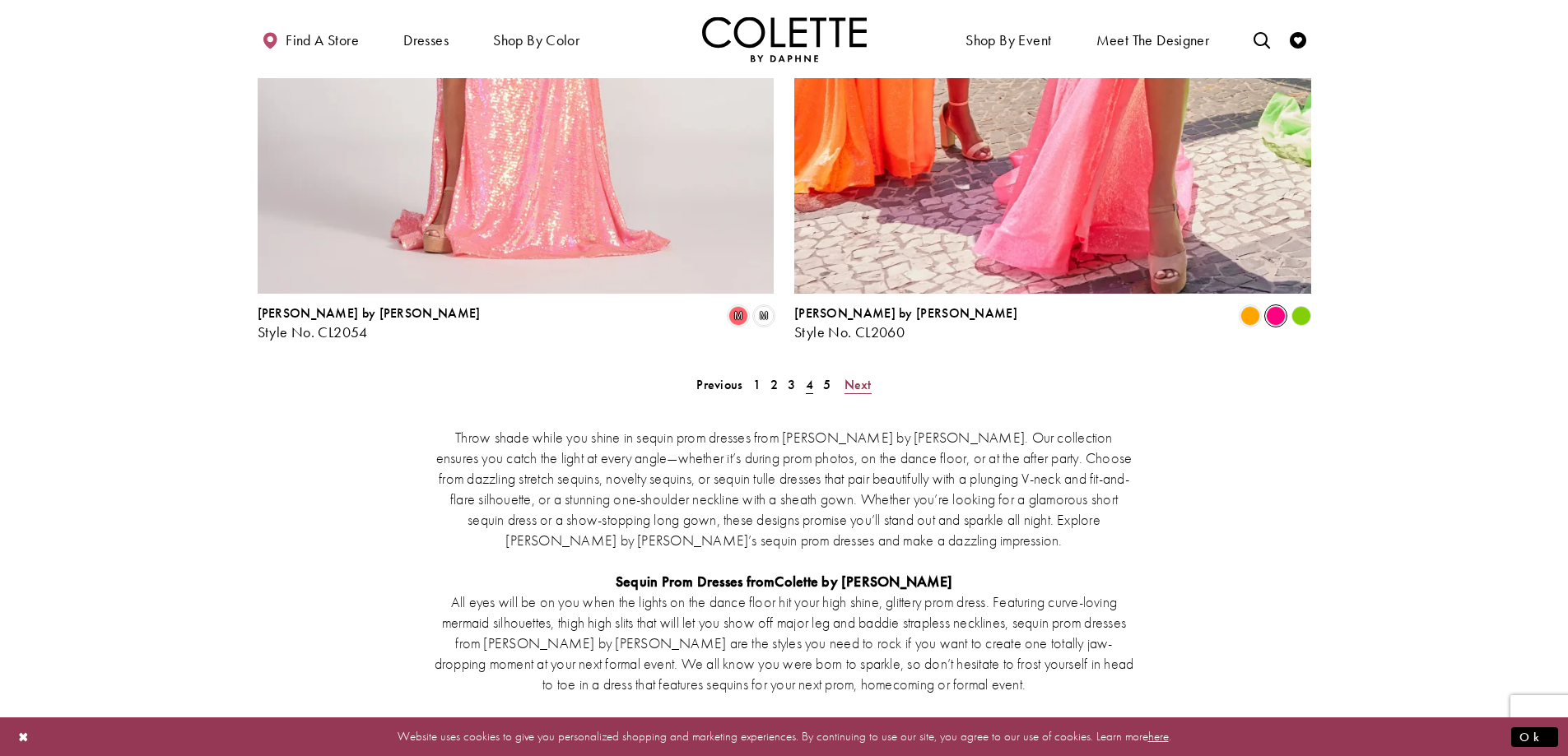
click at [855, 376] on span "Next" at bounding box center [859, 385] width 27 height 18
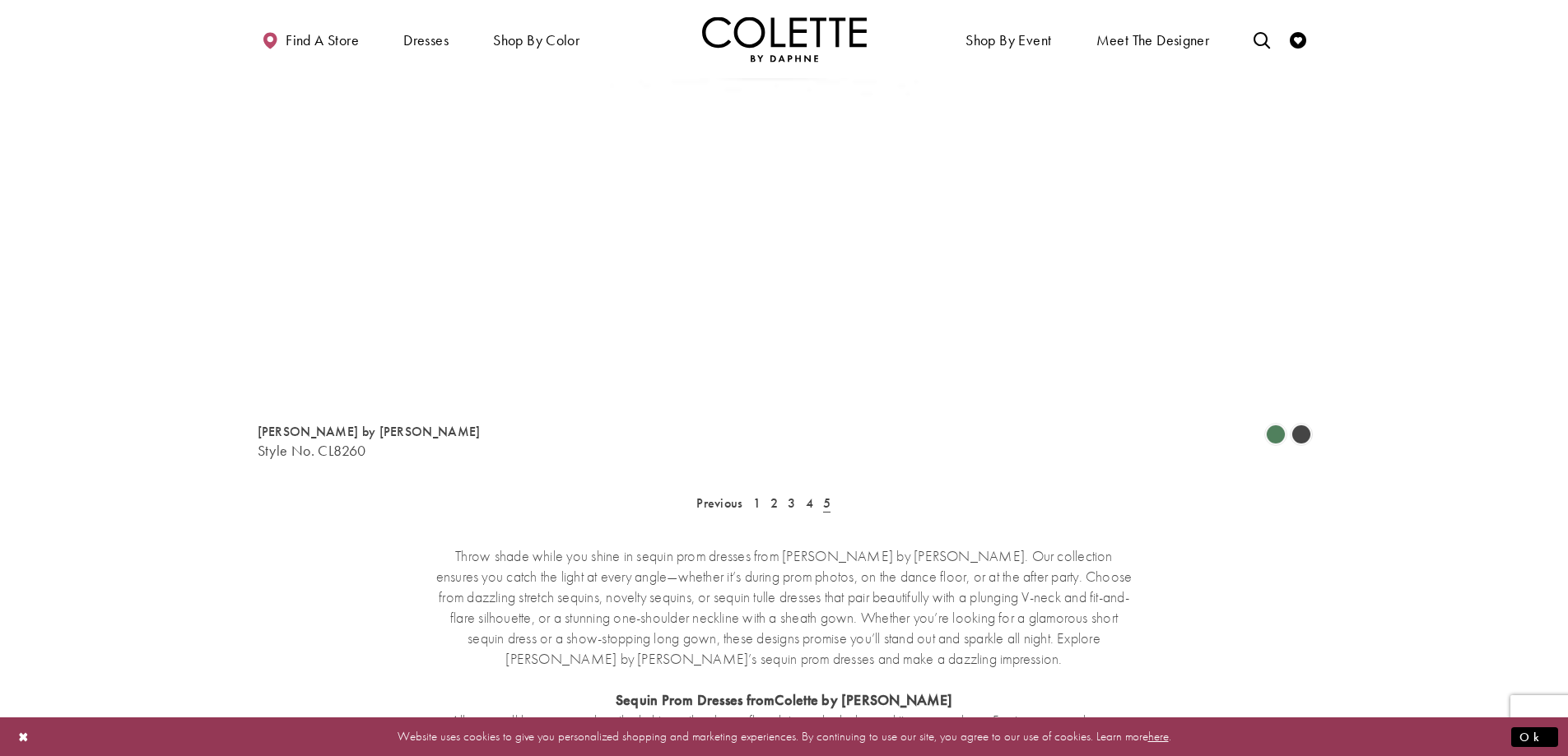
scroll to position [89, 0]
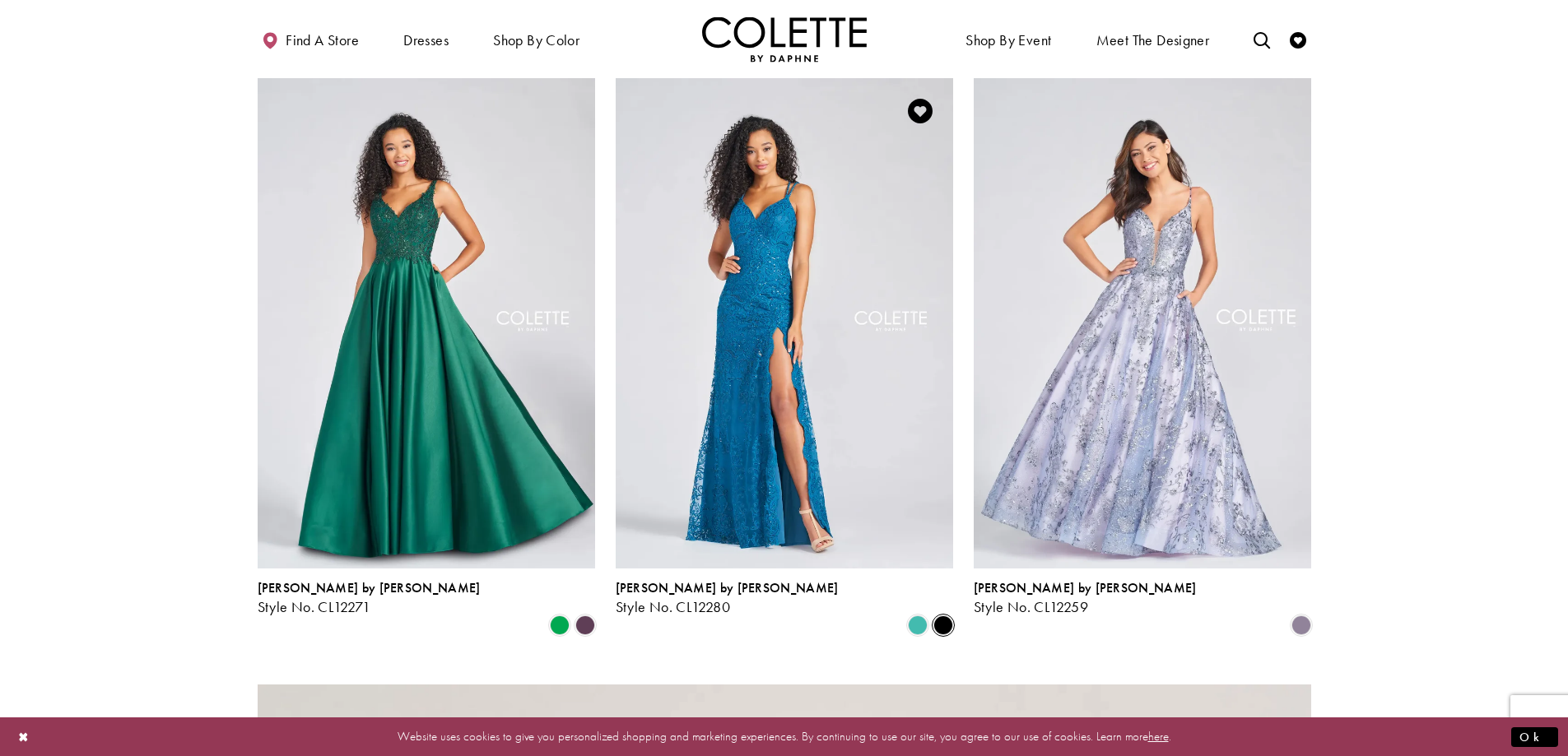
click at [940, 616] on span "Product List" at bounding box center [943, 625] width 19 height 19
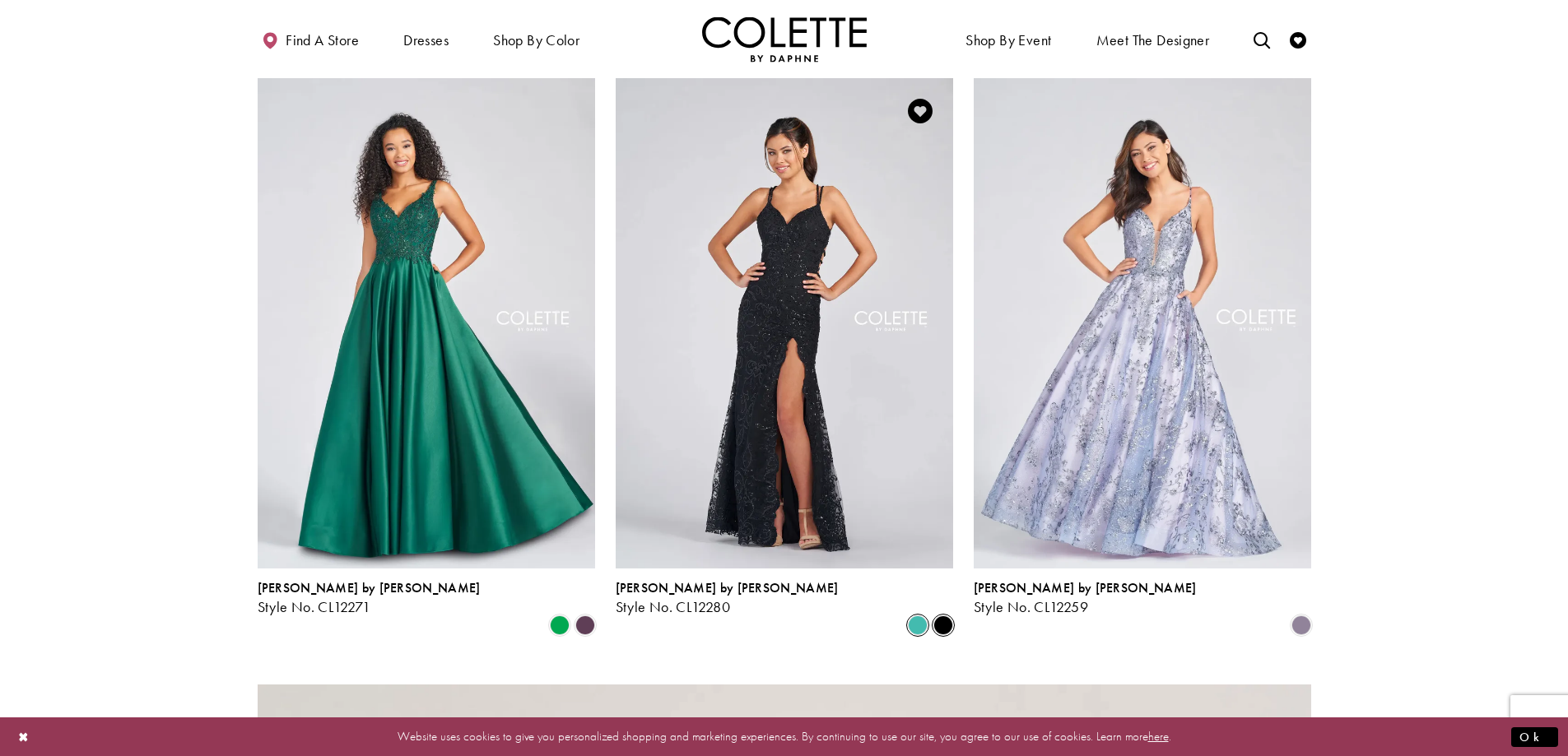
click at [918, 616] on span "Product List" at bounding box center [918, 625] width 19 height 19
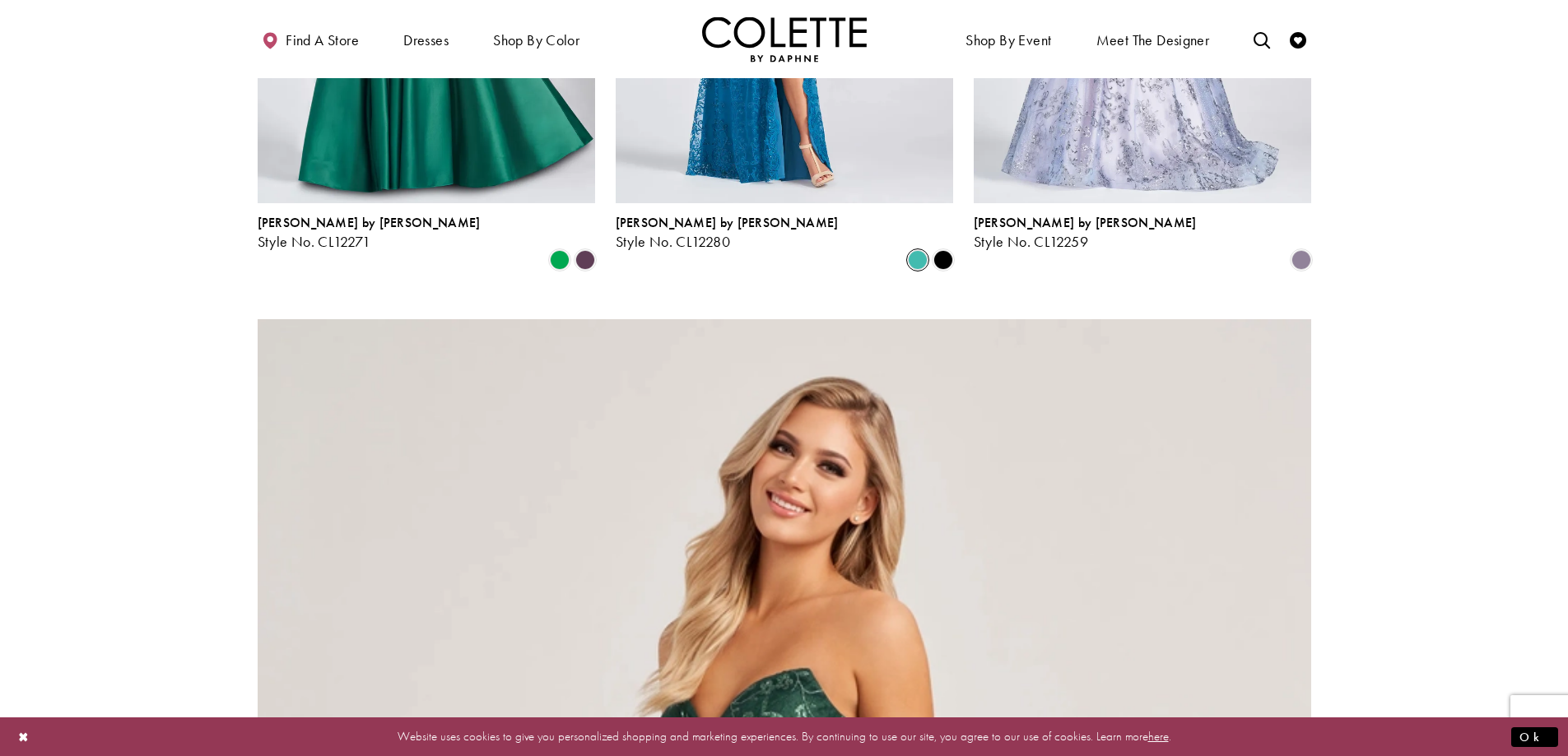
scroll to position [336, 0]
